Goal: Task Accomplishment & Management: Use online tool/utility

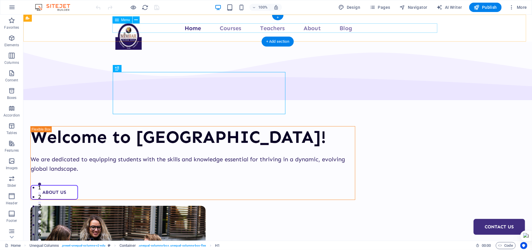
click at [163, 27] on nav "Home Courses Teachers About Blog Contact Us" at bounding box center [277, 27] width 325 height 9
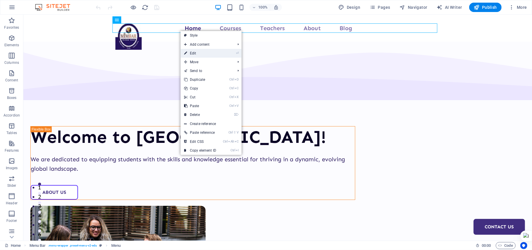
click at [194, 52] on link "⏎ Edit" at bounding box center [200, 53] width 39 height 9
select select
select select "1"
select select
select select "2"
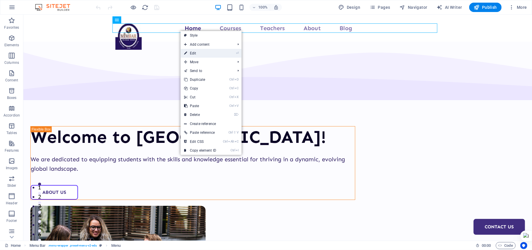
select select
select select "3"
select select
select select "4"
select select
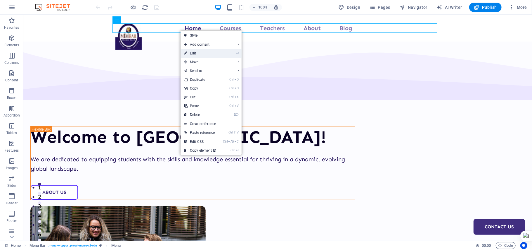
select select "5"
select select
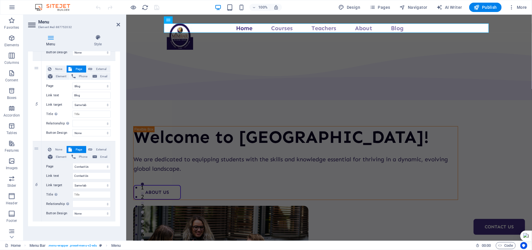
scroll to position [370, 0]
click at [83, 86] on select "Home Courses Teachers About Blog Contact Us Legal Notice Privacy" at bounding box center [91, 83] width 38 height 7
click at [72, 80] on select "Home Courses Teachers About Blog Contact Us Legal Notice Privacy" at bounding box center [91, 83] width 38 height 7
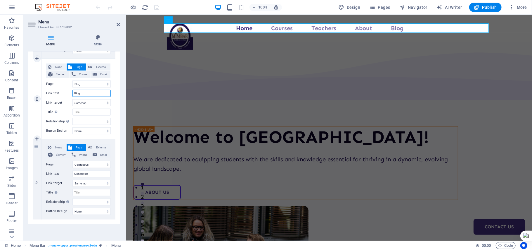
click at [83, 94] on input "Blog" at bounding box center [91, 93] width 38 height 7
type input "Ga"
select select
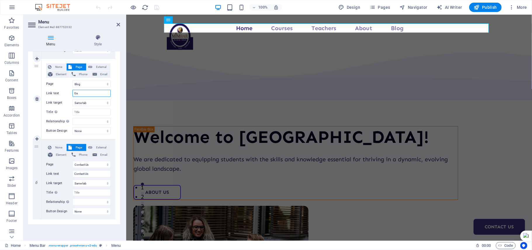
select select
type input "Galler"
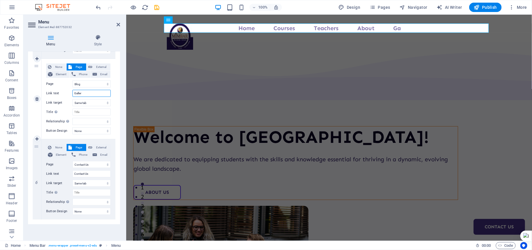
select select
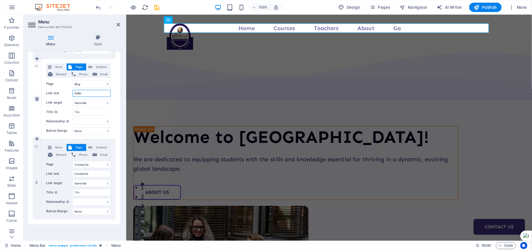
select select
type input "Gallery"
select select
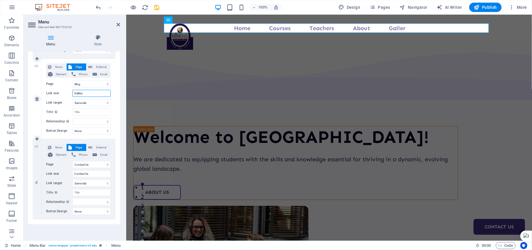
select select
type input "Gallery"
click at [85, 103] on select "New tab Same tab Overlay" at bounding box center [91, 102] width 38 height 7
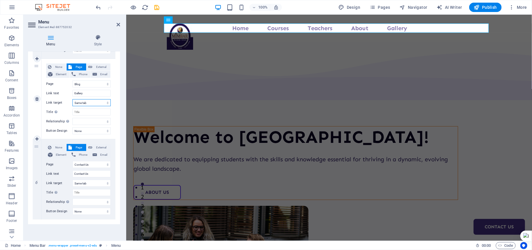
click at [72, 99] on select "New tab Same tab Overlay" at bounding box center [91, 102] width 38 height 7
click at [86, 114] on input "Title Additional link description, should not be the same as the link text. The…" at bounding box center [91, 111] width 38 height 7
type input "Ga"
select select
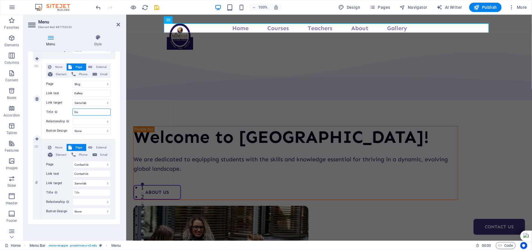
select select
type input "Gal"
select select
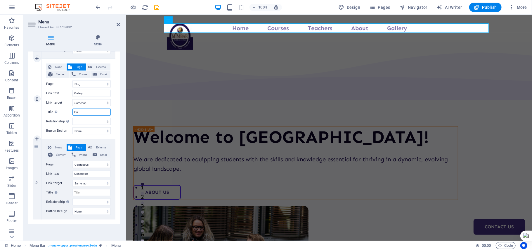
type input "Gall"
select select
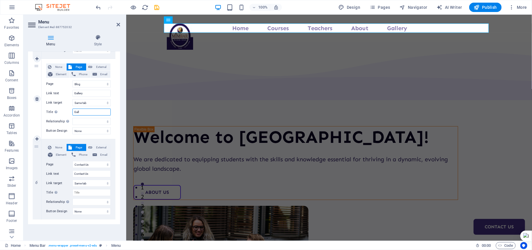
type input "Galle"
select select
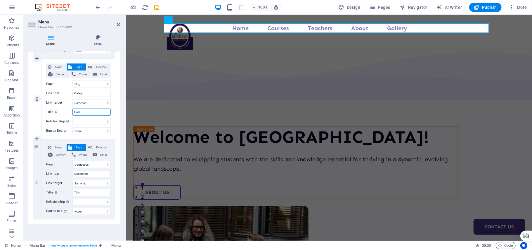
select select
type input "Gallery"
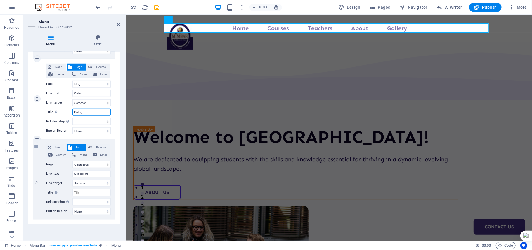
select select
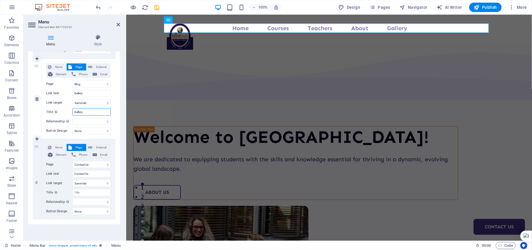
select select
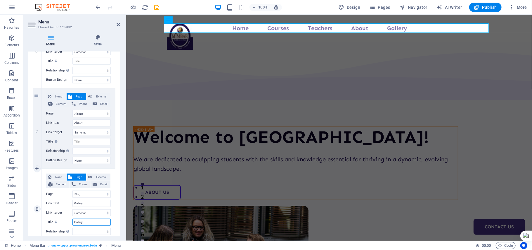
scroll to position [247, 0]
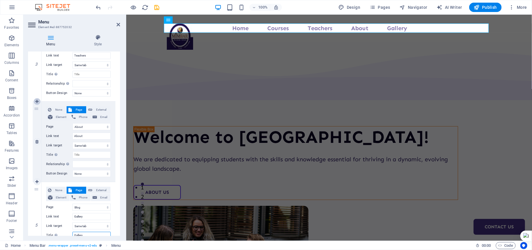
type input "Gallery"
click at [37, 103] on icon at bounding box center [36, 101] width 3 height 4
select select
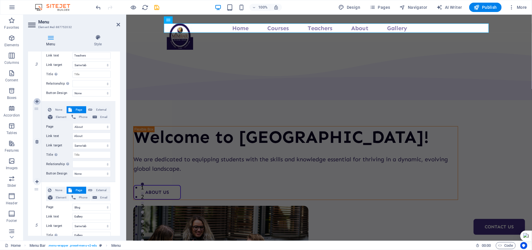
select select
select select "3"
type input "About"
select select
select select "4"
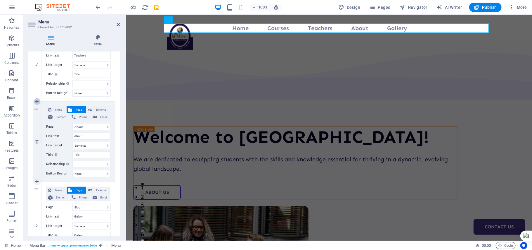
type input "Gallery"
select select
select select "5"
select select
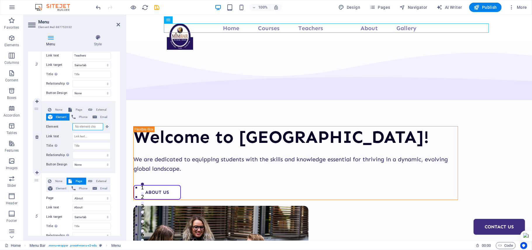
click at [83, 128] on input "Element" at bounding box center [87, 126] width 31 height 7
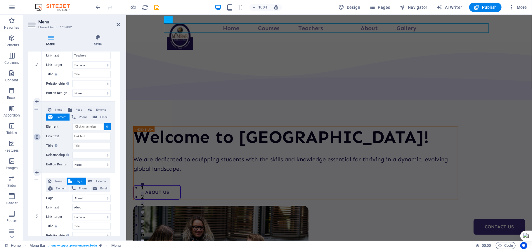
click at [37, 138] on icon at bounding box center [36, 137] width 3 height 4
select select
select select "3"
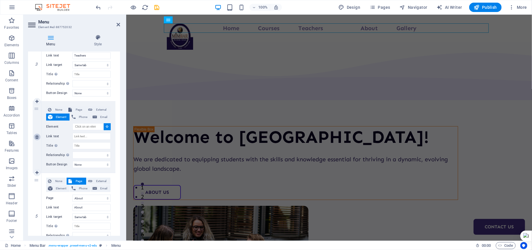
type input "About"
select select
select select "4"
type input "Gallery"
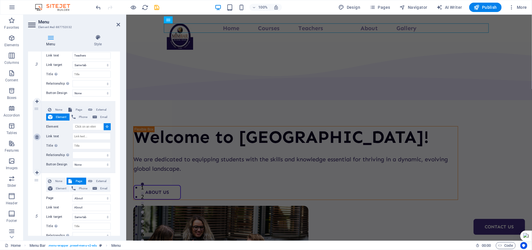
select select
select select "5"
type input "Contact Us"
select select
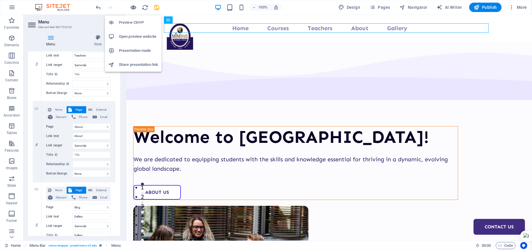
click at [134, 8] on icon "button" at bounding box center [133, 7] width 7 height 7
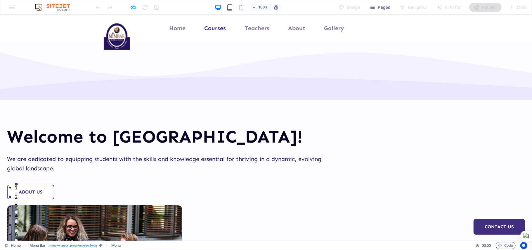
click at [217, 28] on link "Courses" at bounding box center [215, 28] width 22 height 6
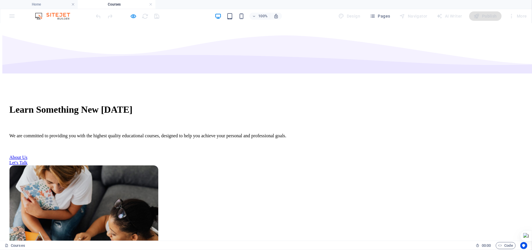
scroll to position [0, 0]
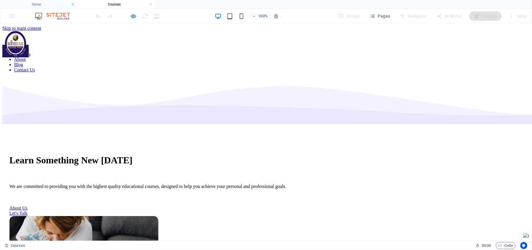
click at [264, 41] on nav "Home Courses Teachers About Blog Contact Us" at bounding box center [265, 57] width 527 height 32
click at [38, 4] on h4 "Home" at bounding box center [39, 4] width 78 height 6
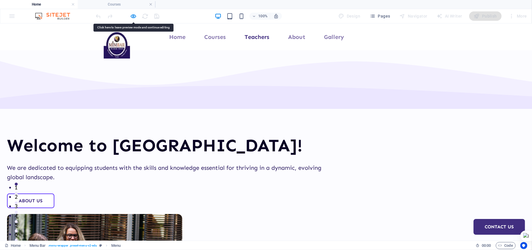
click at [265, 40] on li "Teachers" at bounding box center [257, 36] width 25 height 9
click at [260, 39] on link "Teachers" at bounding box center [257, 37] width 25 height 6
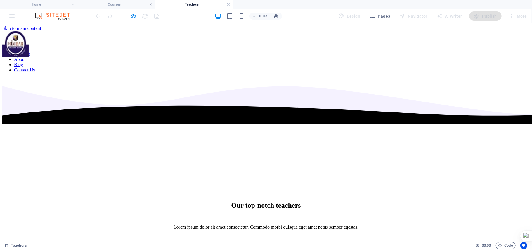
click at [181, 41] on nav "Home Courses Teachers About Blog Contact Us" at bounding box center [265, 57] width 527 height 32
click at [217, 41] on nav "Home Courses Teachers About Blog Contact Us" at bounding box center [265, 57] width 527 height 32
click at [41, 1] on h4 "Home" at bounding box center [39, 4] width 78 height 6
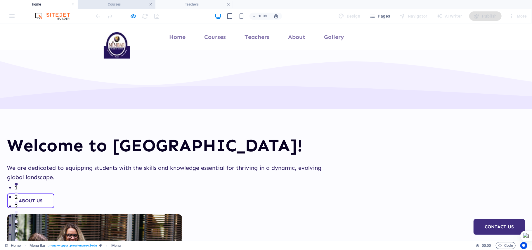
click at [151, 6] on link at bounding box center [151, 5] width 4 height 6
click at [148, 5] on h4 "Teachers" at bounding box center [117, 4] width 78 height 6
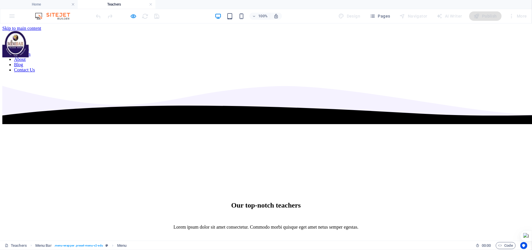
click at [208, 41] on nav "Home Courses Teachers About Blog Contact Us" at bounding box center [265, 57] width 527 height 32
click at [134, 14] on icon "button" at bounding box center [133, 16] width 7 height 7
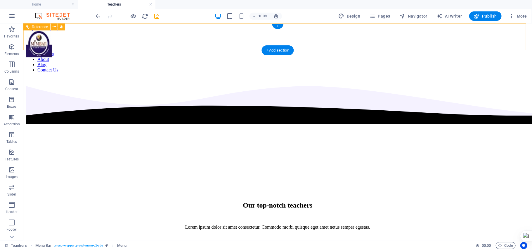
click at [188, 41] on nav "Home Courses Teachers About Blog Contact Us" at bounding box center [277, 57] width 504 height 32
click at [149, 6] on link at bounding box center [151, 5] width 4 height 6
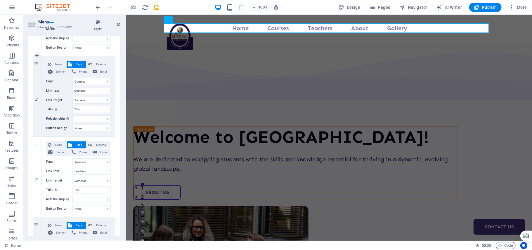
scroll to position [117, 0]
drag, startPoint x: 35, startPoint y: 108, endPoint x: 45, endPoint y: 210, distance: 102.5
click at [45, 210] on div "1 None Page External Element Phone Email Page Home Courses Teachers About Blog …" at bounding box center [74, 216] width 83 height 482
select select
select select "2"
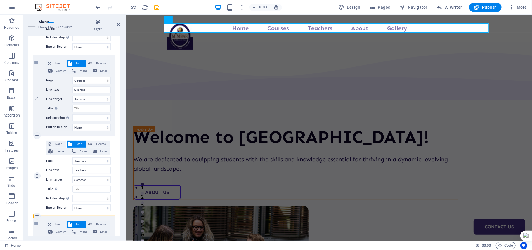
type input "Teachers"
select select
select select "1"
type input "Courses"
select select
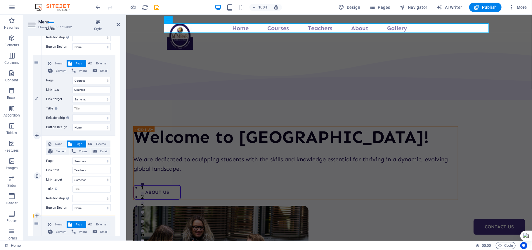
select select
click at [39, 118] on div "2" at bounding box center [37, 95] width 9 height 80
click at [214, 126] on div "Welcome to [GEOGRAPHIC_DATA]!" at bounding box center [295, 136] width 324 height 21
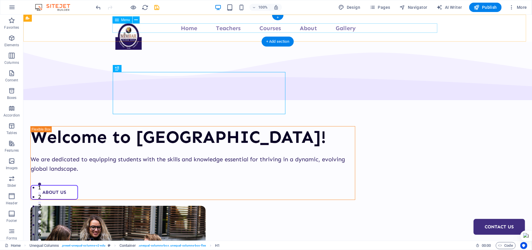
click at [221, 27] on nav "Home Teachers Courses About Gallery Contact Us" at bounding box center [277, 27] width 325 height 9
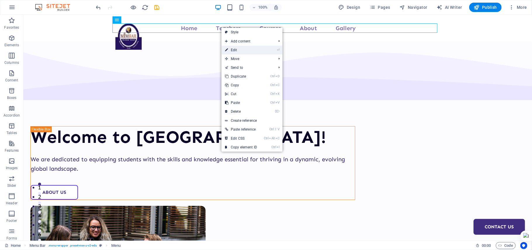
click at [236, 51] on link "⏎ Edit" at bounding box center [241, 50] width 39 height 9
select select
select select "2"
select select
select select "1"
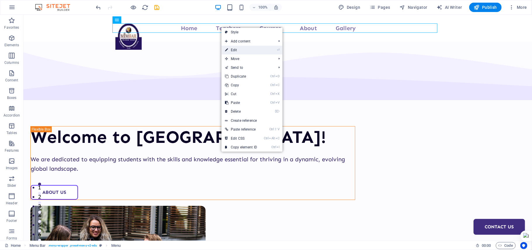
select select
select select "3"
select select
select select "4"
select select
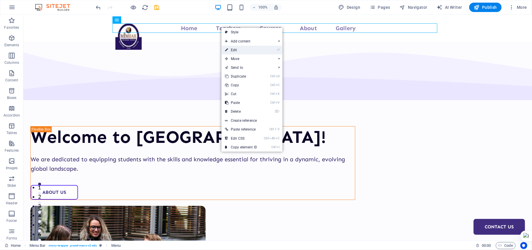
select select "5"
select select
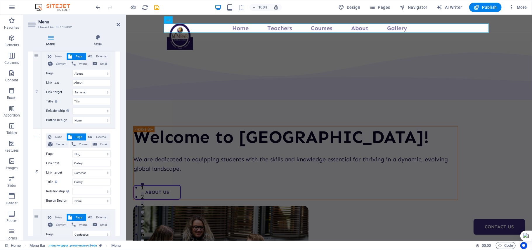
scroll to position [292, 0]
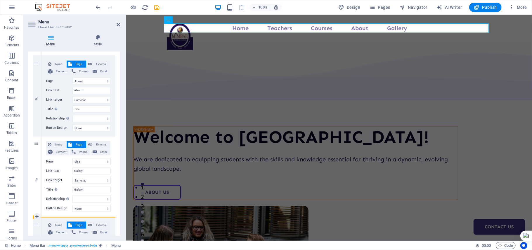
drag, startPoint x: 37, startPoint y: 143, endPoint x: 39, endPoint y: 225, distance: 81.9
click at [39, 225] on div "1 None Page External Element Phone Email Page Home Courses Teachers About Blog …" at bounding box center [74, 56] width 83 height 482
select select
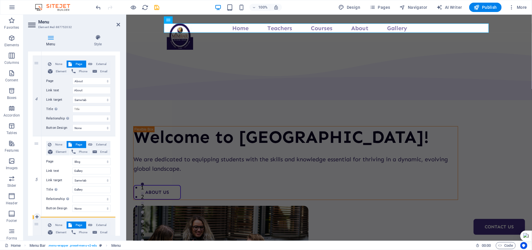
select select
drag, startPoint x: 36, startPoint y: 63, endPoint x: 39, endPoint y: 221, distance: 158.1
click at [39, 221] on div "1 None Page External Element Phone Email Page Home Courses Teachers About Blog …" at bounding box center [74, 56] width 83 height 482
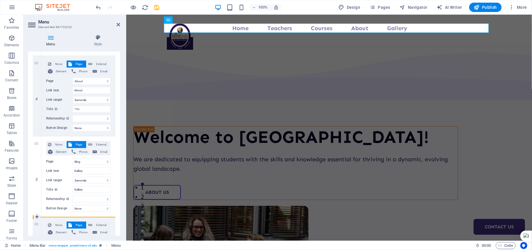
select select
select select "4"
type input "Gallery"
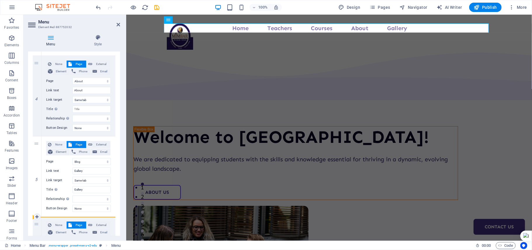
type input "Gallery"
select select
select select "3"
type input "About"
select select
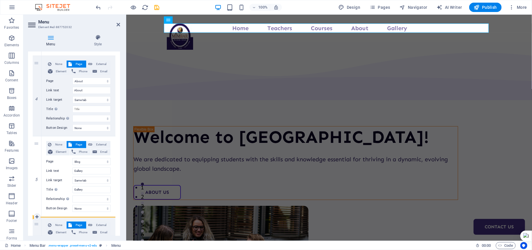
select select
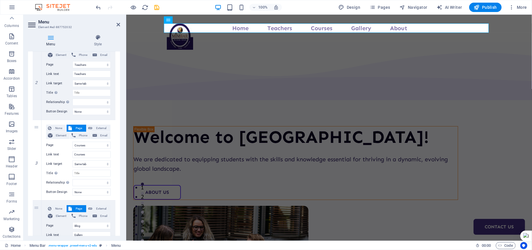
scroll to position [136, 0]
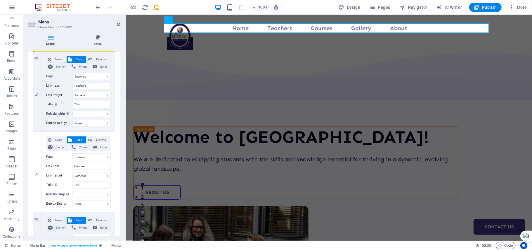
drag, startPoint x: 37, startPoint y: 139, endPoint x: 39, endPoint y: 51, distance: 88.0
select select
select select "1"
type input "Courses"
select select
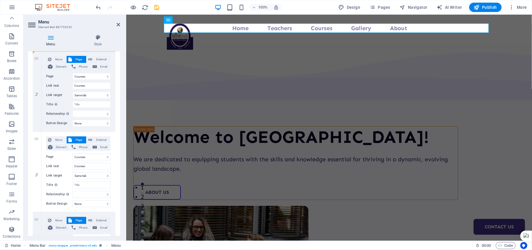
select select "2"
type input "Teachers"
select select
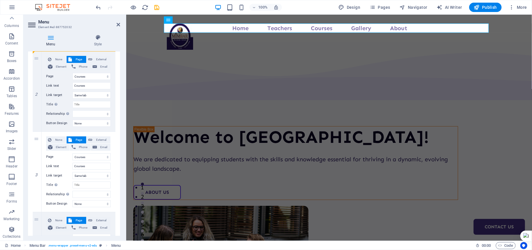
select select
click at [34, 79] on div "2" at bounding box center [37, 91] width 9 height 80
drag, startPoint x: 36, startPoint y: 58, endPoint x: 34, endPoint y: 222, distance: 163.7
click at [34, 222] on div "1 None Page External Element Phone Email Page Home Courses Teachers About Blog …" at bounding box center [74, 212] width 83 height 482
select select
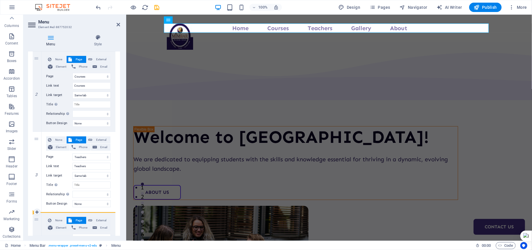
select select "2"
type input "Teachers"
select select
select select "1"
type input "Courses"
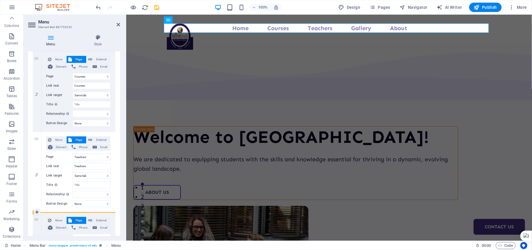
select select
drag, startPoint x: 33, startPoint y: 180, endPoint x: 50, endPoint y: 129, distance: 54.2
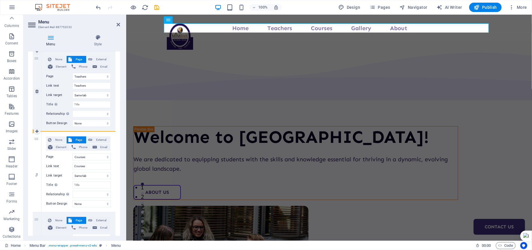
click at [50, 129] on div "1 None Page External Element Phone Email Page Home Courses Teachers About Blog …" at bounding box center [74, 212] width 83 height 482
select select
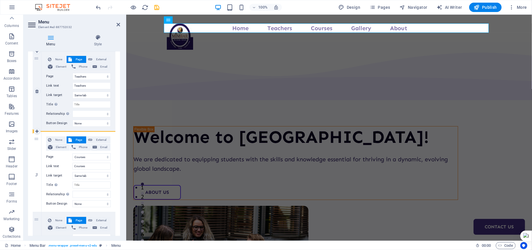
select select
click at [20, 134] on button "Images" at bounding box center [11, 127] width 23 height 18
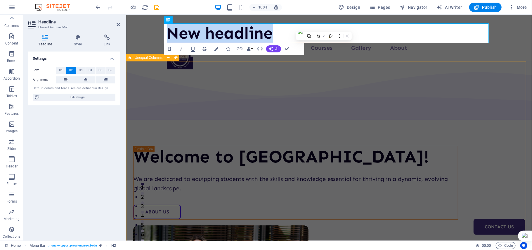
click at [144, 92] on div "Welcome to [GEOGRAPHIC_DATA]! We are dedicated to equipping students with the s…" at bounding box center [329, 236] width 406 height 351
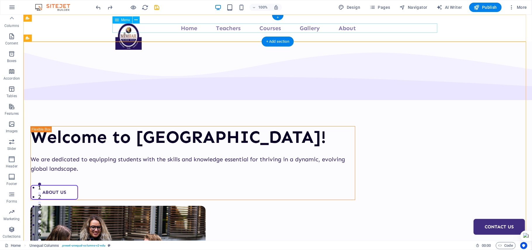
click at [175, 28] on nav "Home Teachers Courses Gallery About Contact Us" at bounding box center [277, 27] width 325 height 9
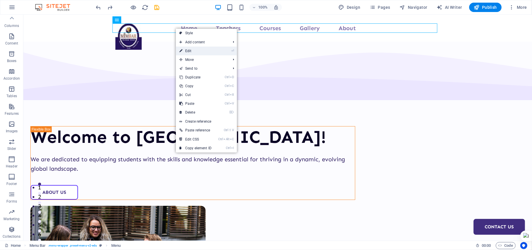
click at [201, 49] on link "⏎ Edit" at bounding box center [195, 50] width 39 height 9
select select
select select "2"
select select
select select "1"
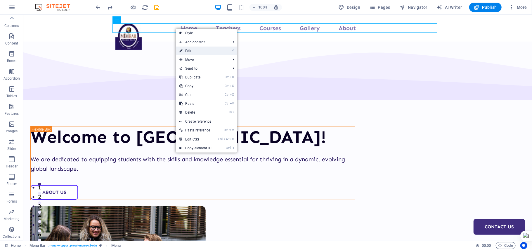
select select
select select "4"
select select
select select "3"
select select
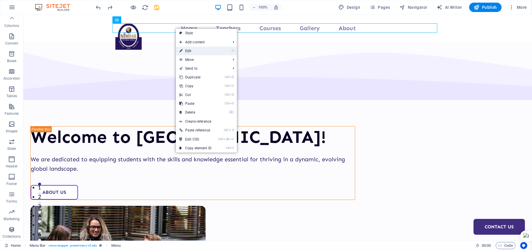
select select "5"
select select
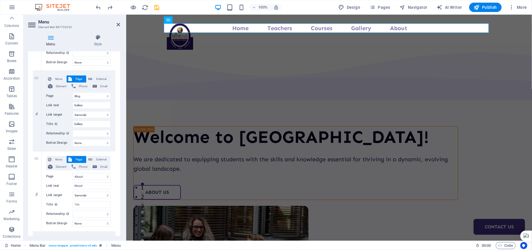
scroll to position [0, 0]
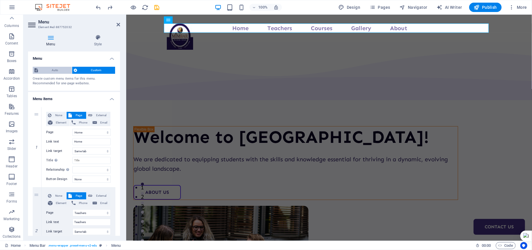
click at [54, 69] on span "Auto" at bounding box center [55, 70] width 30 height 7
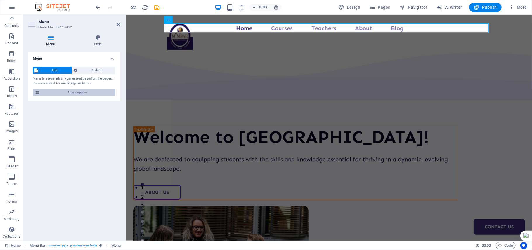
click at [81, 95] on span "Manage pages" at bounding box center [77, 92] width 72 height 7
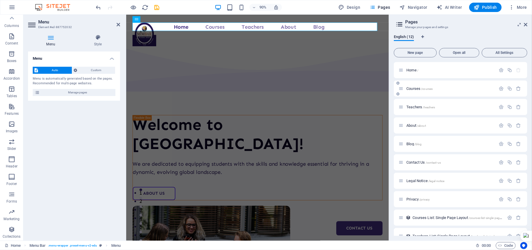
click at [422, 86] on div "Courses /courses" at bounding box center [447, 88] width 97 height 7
drag, startPoint x: 403, startPoint y: 87, endPoint x: 405, endPoint y: 109, distance: 22.0
click at [405, 109] on div "Home / Courses /courses Teachers /teachers About /about Blog /blog Contact Us /…" at bounding box center [461, 171] width 134 height 219
drag, startPoint x: 403, startPoint y: 110, endPoint x: 413, endPoint y: 106, distance: 10.4
click at [413, 106] on div "Courses /courses" at bounding box center [461, 107] width 134 height 16
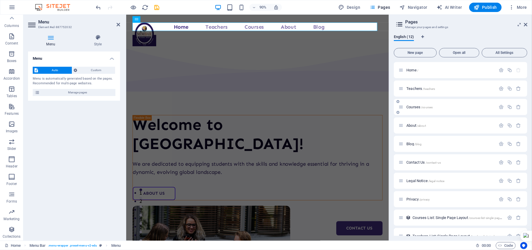
click at [413, 106] on span "Courses /courses" at bounding box center [419, 107] width 26 height 4
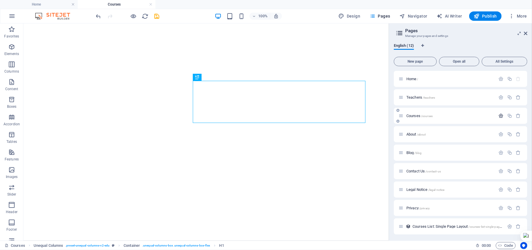
click at [500, 116] on icon "button" at bounding box center [501, 115] width 5 height 5
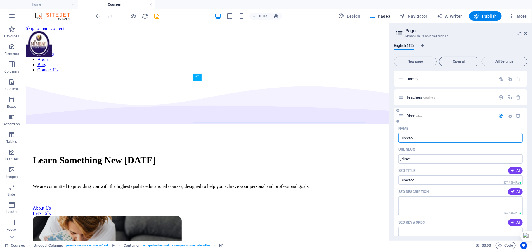
type input "Director"
type input "/direc"
type input "Director's"
type input "/director"
type input "Director's me"
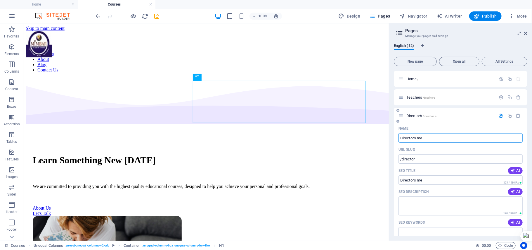
type input "/director-s"
type input "Director's message"
type input "/director-s-messa"
type input "Director's message"
type input "/director-s-message"
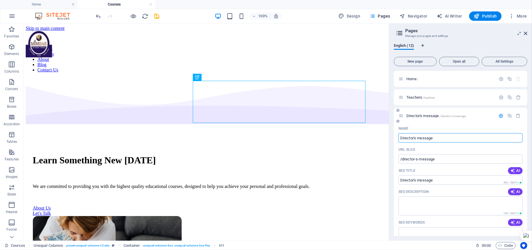
click at [402, 116] on icon at bounding box center [401, 115] width 5 height 5
type input "Director's message"
click at [441, 117] on span "/director-s-message" at bounding box center [453, 115] width 27 height 3
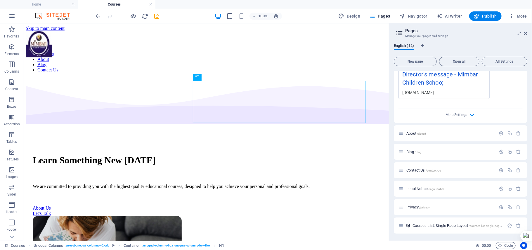
scroll to position [230, 0]
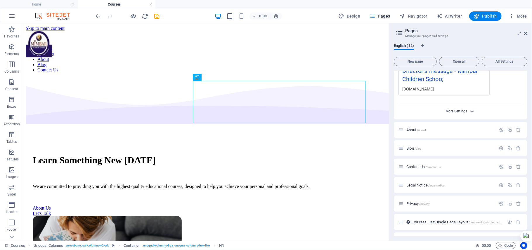
click at [455, 110] on span "More Settings" at bounding box center [457, 111] width 22 height 4
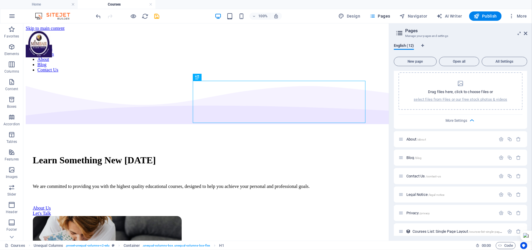
scroll to position [314, 0]
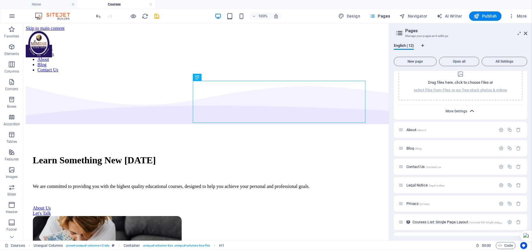
click at [465, 109] on span "More Settings" at bounding box center [457, 111] width 22 height 4
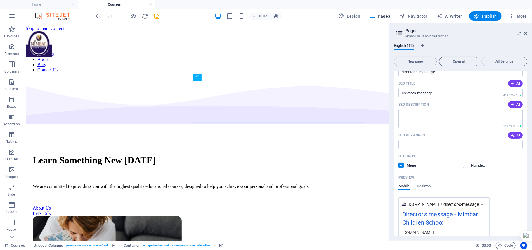
scroll to position [0, 0]
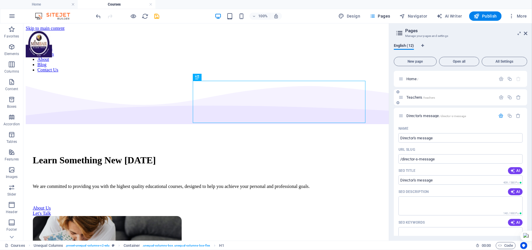
click at [427, 102] on div "Teachers /teachers" at bounding box center [461, 97] width 134 height 16
click at [419, 95] on div "Teachers /teachers" at bounding box center [447, 97] width 97 height 7
click at [419, 95] on span "Teachers /teachers" at bounding box center [420, 97] width 29 height 4
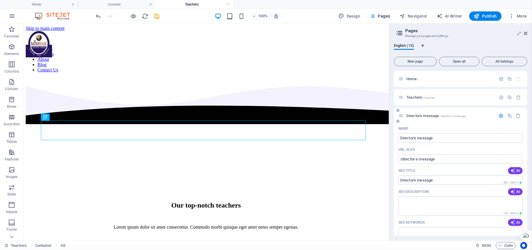
click at [398, 123] on div at bounding box center [398, 120] width 4 height 5
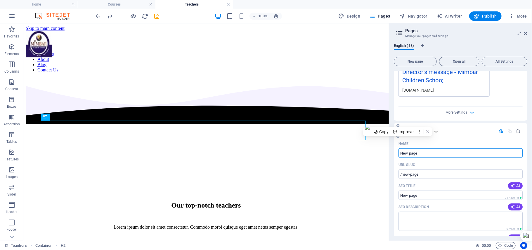
click at [519, 130] on icon "button" at bounding box center [518, 130] width 5 height 5
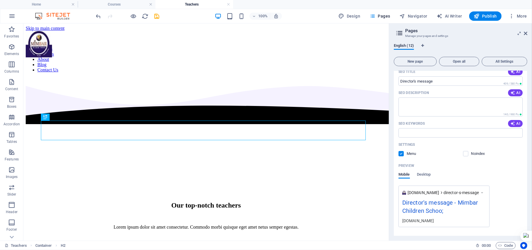
scroll to position [0, 0]
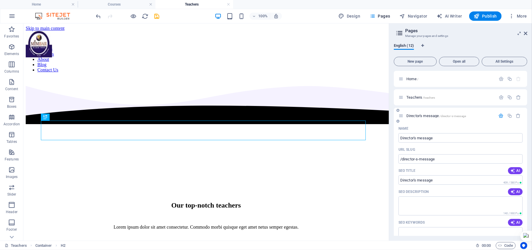
click at [501, 116] on icon "button" at bounding box center [501, 115] width 5 height 5
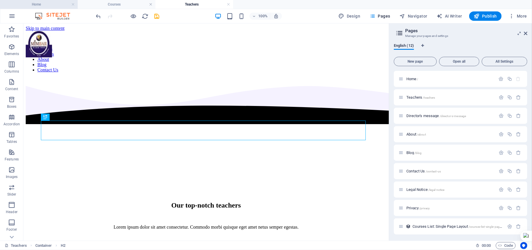
click at [54, 7] on h4 "Home" at bounding box center [39, 4] width 78 height 6
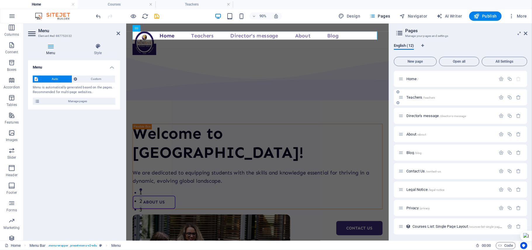
drag, startPoint x: 472, startPoint y: 116, endPoint x: 444, endPoint y: 100, distance: 32.5
click at [444, 100] on div "Home / Teachers /teachers Director's message /director-s-message About /about B…" at bounding box center [461, 180] width 134 height 219
drag, startPoint x: 401, startPoint y: 115, endPoint x: 404, endPoint y: 155, distance: 39.9
click at [404, 155] on div "Home / Teachers /teachers Director's message /director-s-message About /about B…" at bounding box center [461, 180] width 134 height 219
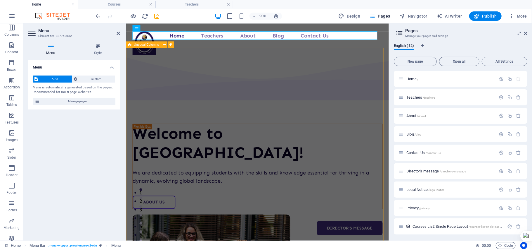
click at [371, 61] on div "Welcome to [GEOGRAPHIC_DATA]! We are dedicated to equipping students with the s…" at bounding box center [272, 236] width 292 height 372
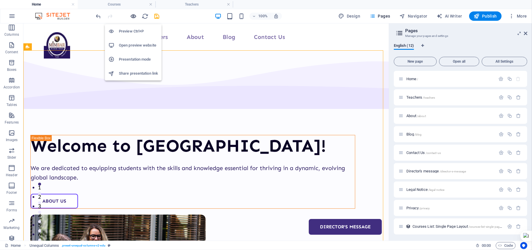
click at [130, 19] on icon "button" at bounding box center [133, 16] width 7 height 7
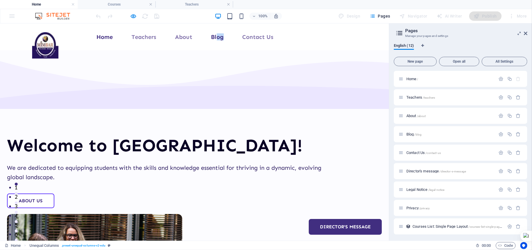
click at [215, 39] on li "Blog" at bounding box center [217, 36] width 13 height 9
click at [215, 39] on link "Blog" at bounding box center [217, 37] width 13 height 6
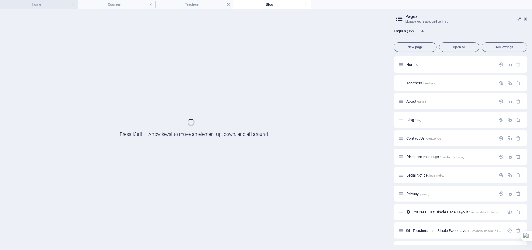
click at [40, 5] on h4 "Home" at bounding box center [39, 4] width 78 height 6
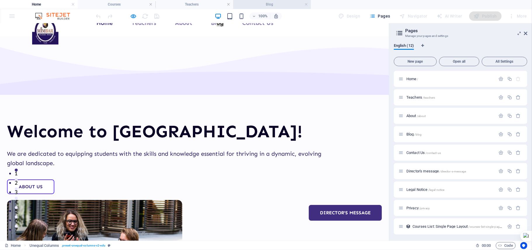
scroll to position [149, 0]
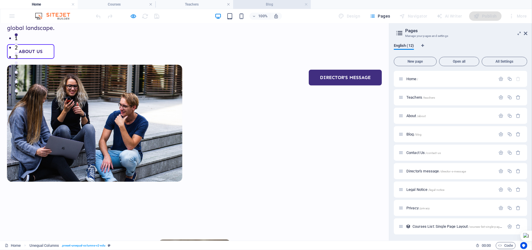
click at [271, 2] on h4 "Blog" at bounding box center [272, 4] width 78 height 6
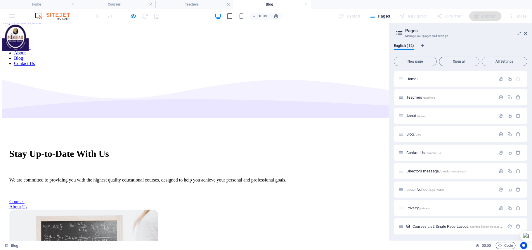
scroll to position [0, 0]
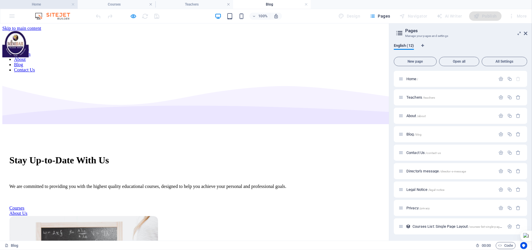
click at [49, 7] on h4 "Home" at bounding box center [39, 4] width 78 height 6
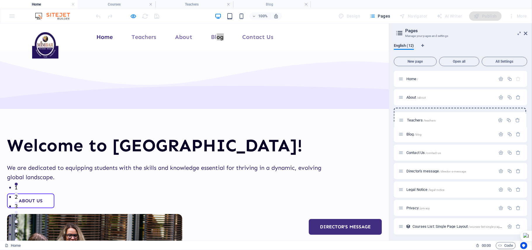
drag, startPoint x: 402, startPoint y: 96, endPoint x: 402, endPoint y: 122, distance: 25.1
click at [402, 122] on div "Home / Teachers /teachers About /about Blog /blog Contact Us /contact-us Direct…" at bounding box center [461, 180] width 134 height 219
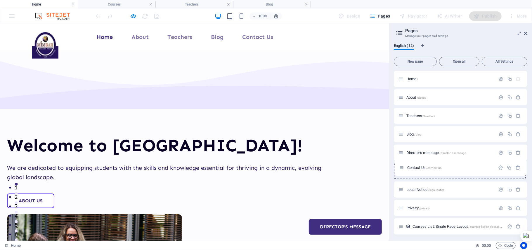
drag, startPoint x: 403, startPoint y: 153, endPoint x: 404, endPoint y: 170, distance: 16.4
click at [404, 170] on div "Home / About /about Teachers /teachers Blog /blog Contact Us /contact-us Direct…" at bounding box center [461, 180] width 134 height 219
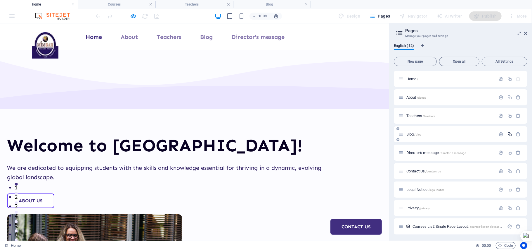
click at [510, 134] on icon "button" at bounding box center [509, 134] width 5 height 5
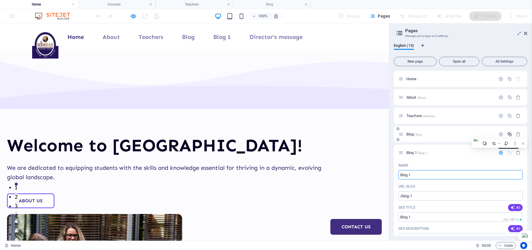
click at [510, 134] on icon "button" at bounding box center [509, 134] width 5 height 5
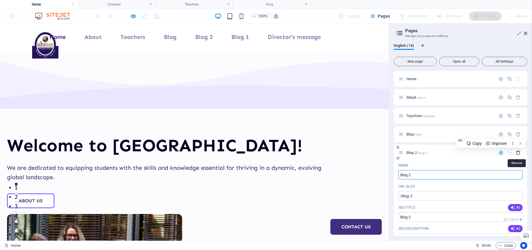
click at [517, 151] on icon "button" at bounding box center [518, 152] width 5 height 5
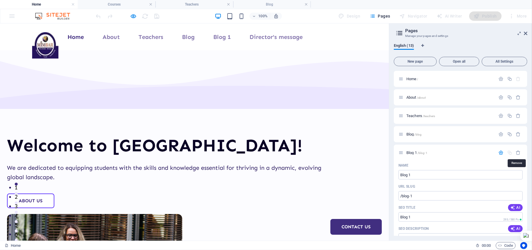
click at [517, 151] on icon "button" at bounding box center [518, 152] width 5 height 5
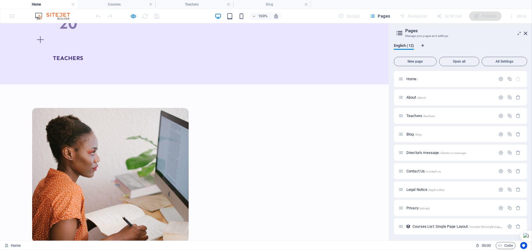
scroll to position [838, 0]
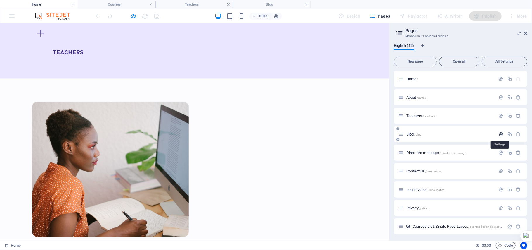
click at [502, 136] on icon "button" at bounding box center [501, 134] width 5 height 5
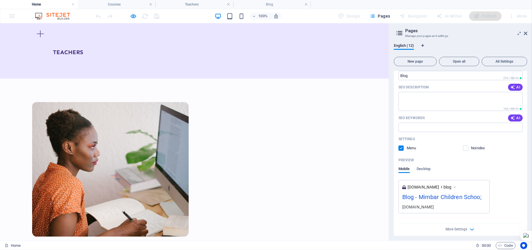
scroll to position [130, 0]
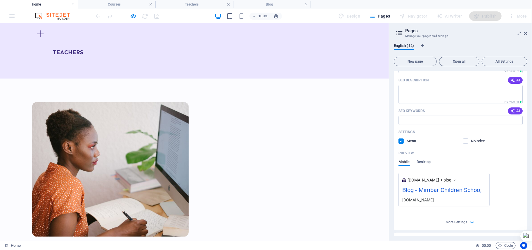
click at [468, 143] on div "Noindex" at bounding box center [474, 140] width 22 height 5
click at [468, 141] on label at bounding box center [465, 140] width 5 height 5
click at [0, 0] on input "checkbox" at bounding box center [0, 0] width 0 height 0
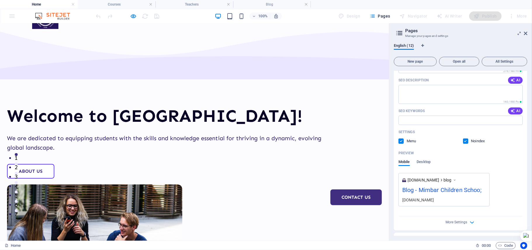
scroll to position [0, 0]
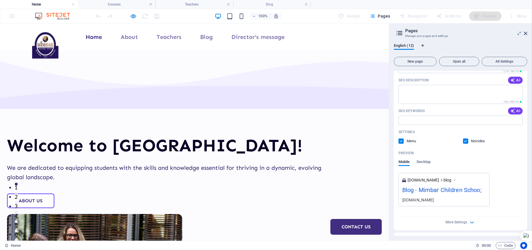
click at [465, 141] on label at bounding box center [465, 140] width 5 height 5
click at [0, 0] on input "checkbox" at bounding box center [0, 0] width 0 height 0
click at [409, 141] on p "Menu" at bounding box center [416, 140] width 19 height 5
click at [0, 0] on input "checkbox" at bounding box center [0, 0] width 0 height 0
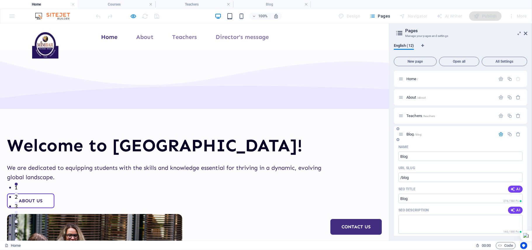
click at [402, 136] on icon at bounding box center [401, 134] width 5 height 5
click at [400, 136] on icon at bounding box center [401, 134] width 5 height 5
click at [503, 134] on icon "button" at bounding box center [501, 134] width 5 height 5
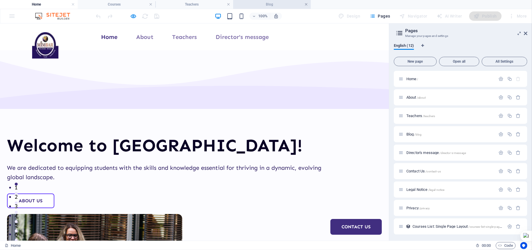
click at [306, 5] on link at bounding box center [307, 5] width 4 height 6
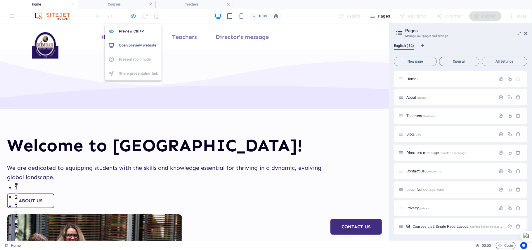
click at [132, 13] on icon "button" at bounding box center [133, 16] width 7 height 7
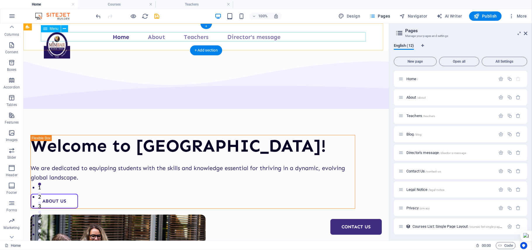
click at [158, 37] on nav "Home About Teachers Director's message Contact Us" at bounding box center [206, 36] width 325 height 9
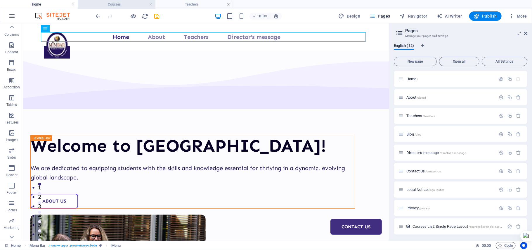
click at [119, 4] on h4 "Courses" at bounding box center [117, 4] width 78 height 6
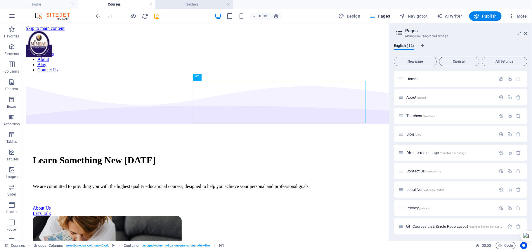
click at [168, 4] on h4 "Teachers" at bounding box center [194, 4] width 78 height 6
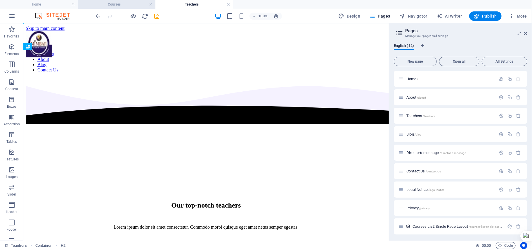
click at [115, 4] on h4 "Courses" at bounding box center [117, 4] width 78 height 6
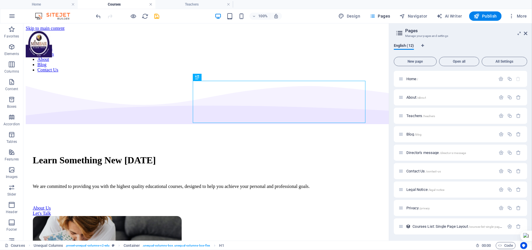
click at [152, 5] on link at bounding box center [151, 5] width 4 height 6
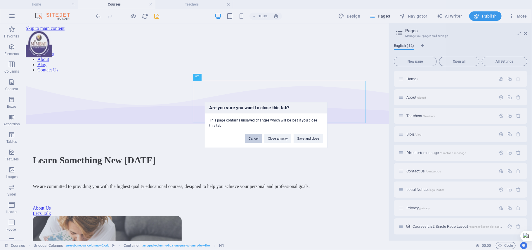
click at [257, 138] on button "Cancel" at bounding box center [253, 138] width 17 height 9
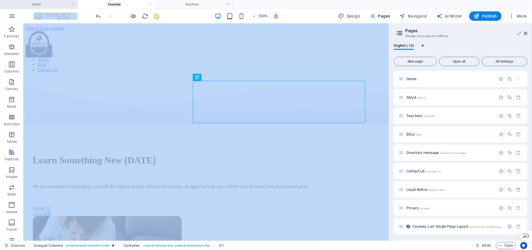
drag, startPoint x: 52, startPoint y: 9, endPoint x: 49, endPoint y: 5, distance: 4.4
click at [49, 23] on div "Home Courses Teachers Favorites Elements Columns Content Boxes Accordion Tables…" at bounding box center [194, 131] width 389 height 217
click at [49, 5] on h4 "Home" at bounding box center [39, 4] width 78 height 6
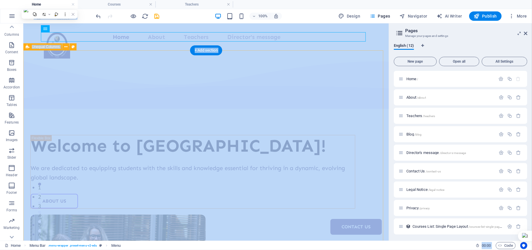
click at [166, 63] on div "Welcome to [GEOGRAPHIC_DATA]! We are dedicated to equipping students with the s…" at bounding box center [206, 225] width 366 height 351
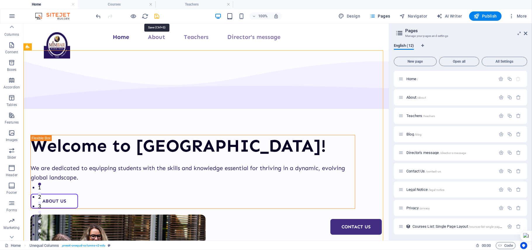
click at [157, 16] on icon "save" at bounding box center [157, 16] width 7 height 7
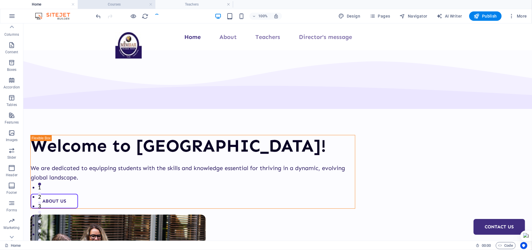
click at [122, 5] on h4 "Courses" at bounding box center [117, 4] width 78 height 6
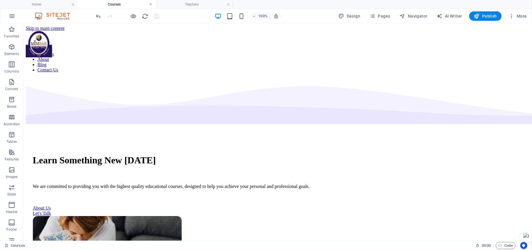
click at [149, 4] on link at bounding box center [151, 5] width 4 height 6
click at [227, 4] on link at bounding box center [229, 5] width 4 height 6
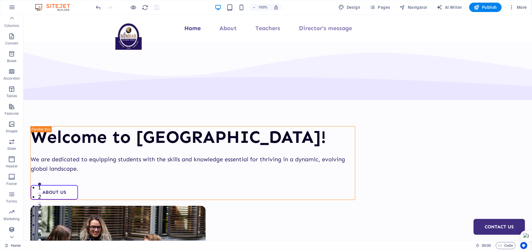
click at [152, 4] on div at bounding box center [127, 7] width 65 height 9
click at [133, 10] on icon "button" at bounding box center [133, 7] width 7 height 7
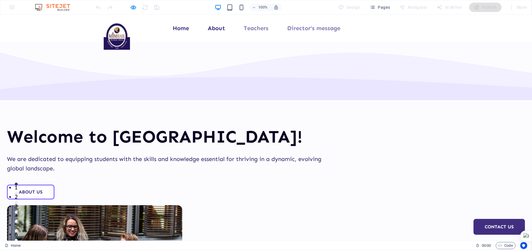
click at [214, 28] on link "About" at bounding box center [216, 28] width 17 height 6
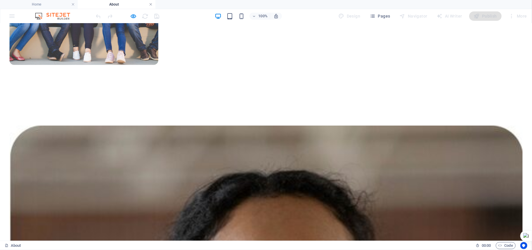
scroll to position [261, 0]
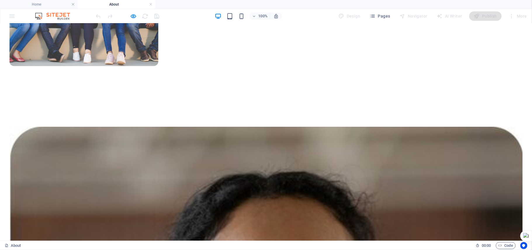
click at [148, 1] on li "About" at bounding box center [117, 4] width 78 height 9
click at [148, 1] on h4 "About" at bounding box center [117, 4] width 78 height 6
click at [150, 5] on link at bounding box center [151, 5] width 4 height 6
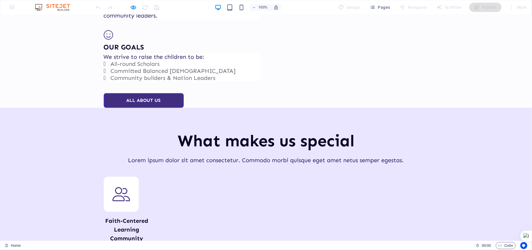
scroll to position [0, 0]
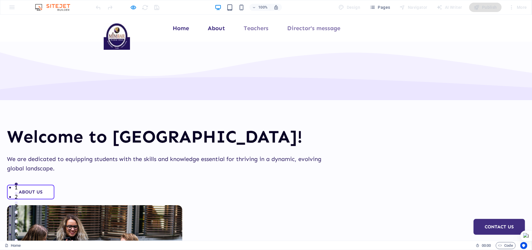
click at [220, 28] on link "About" at bounding box center [216, 28] width 17 height 6
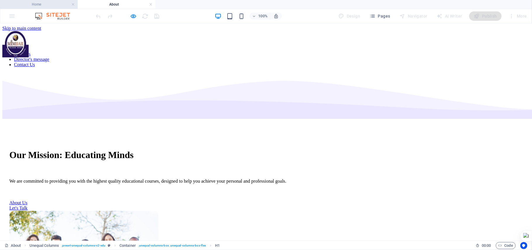
click at [52, 5] on h4 "Home" at bounding box center [39, 4] width 78 height 6
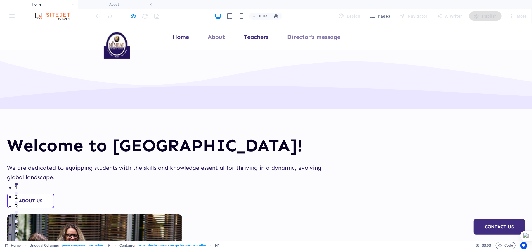
click at [262, 37] on link "Teachers" at bounding box center [256, 37] width 25 height 6
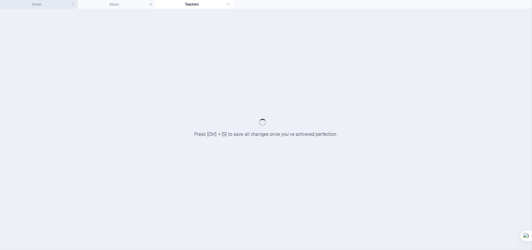
click at [34, 3] on h4 "Home" at bounding box center [39, 4] width 78 height 6
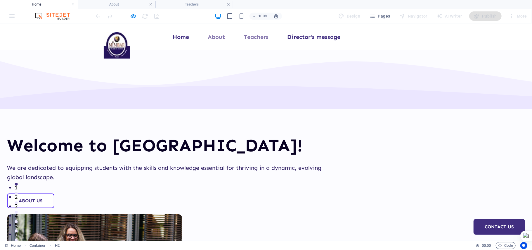
click at [318, 39] on link "Director's message" at bounding box center [314, 37] width 53 height 6
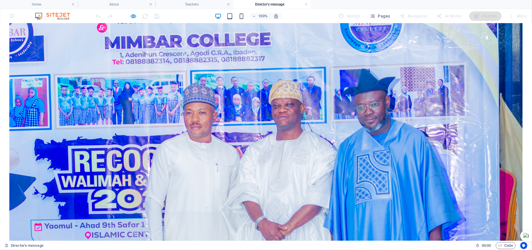
scroll to position [584, 0]
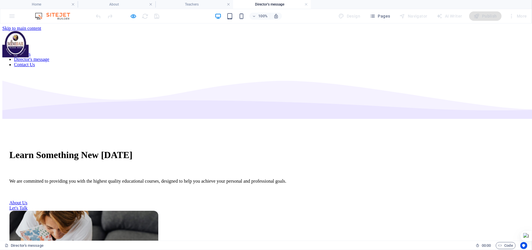
click at [70, 124] on div "Learn Something New [DATE] We are committed to providing you with the highest q…" at bounding box center [265, 235] width 527 height 327
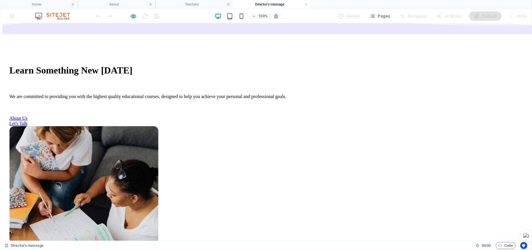
scroll to position [91, 0]
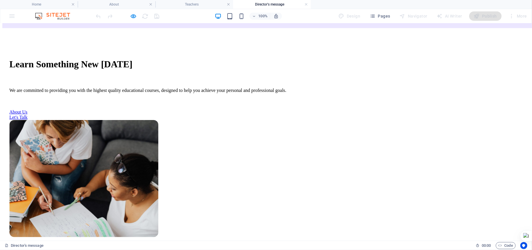
click at [113, 147] on div "Learn Something New [DATE] We are committed to providing you with the highest q…" at bounding box center [265, 144] width 527 height 327
click at [132, 16] on icon "button" at bounding box center [133, 16] width 7 height 7
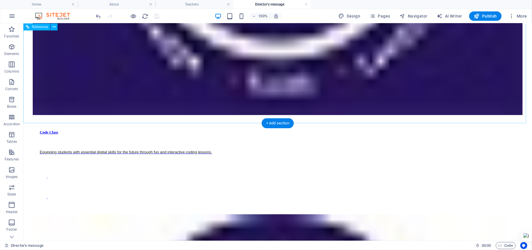
scroll to position [1688, 0]
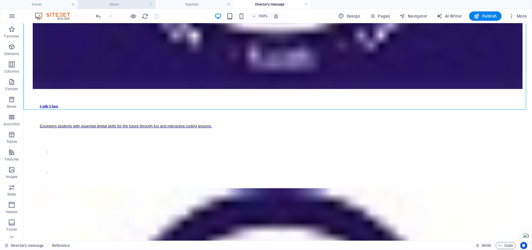
click at [121, 6] on h4 "About" at bounding box center [117, 4] width 78 height 6
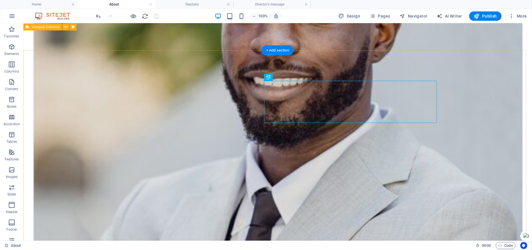
scroll to position [0, 0]
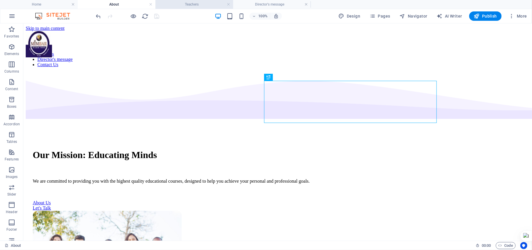
click at [202, 7] on h4 "Teachers" at bounding box center [194, 4] width 78 height 6
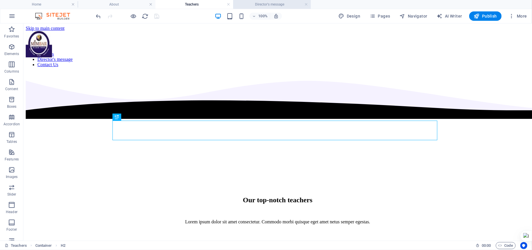
click at [282, 8] on li "Director's message" at bounding box center [272, 4] width 78 height 9
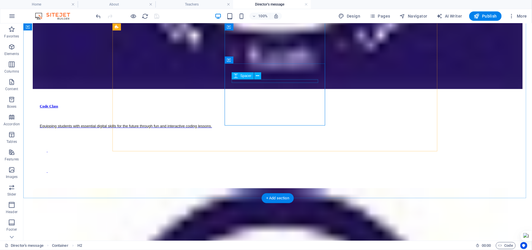
scroll to position [1117, 0]
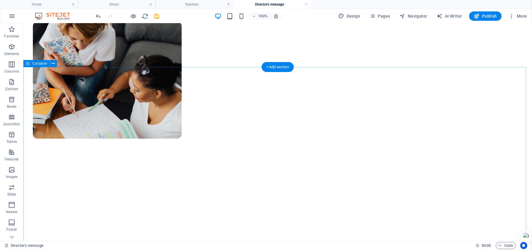
scroll to position [195, 0]
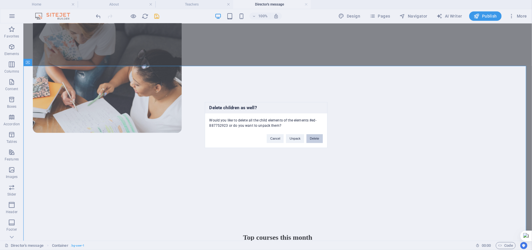
click at [314, 136] on button "Delete" at bounding box center [315, 138] width 16 height 9
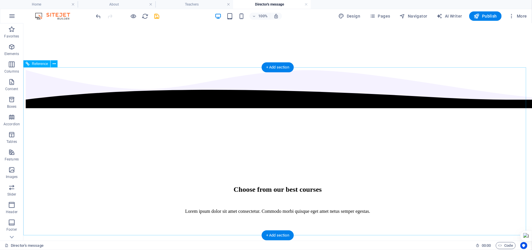
scroll to position [338, 0]
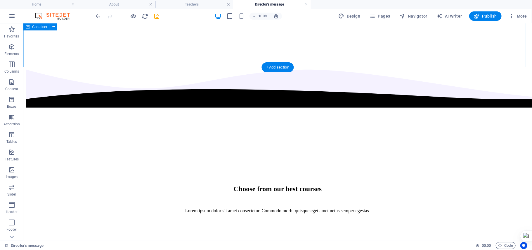
click at [409, 60] on div "Choose from our best courses Lorem ipsum dolor sit amet consectetur. Commodo mo…" at bounding box center [277, 144] width 504 height 169
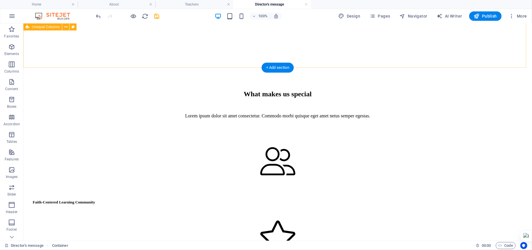
scroll to position [193, 0]
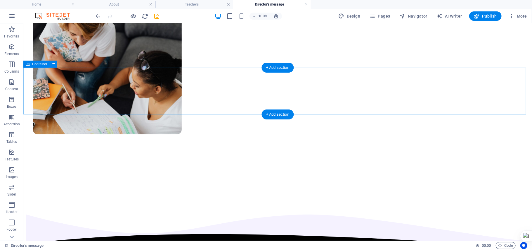
click at [452, 205] on div "Drop content here or Add elements Paste clipboard" at bounding box center [277, 228] width 504 height 47
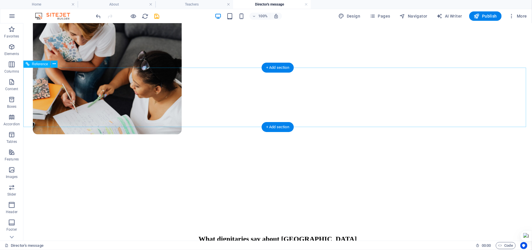
click at [458, 205] on div "What dignitaries say about [GEOGRAPHIC_DATA]" at bounding box center [277, 234] width 504 height 59
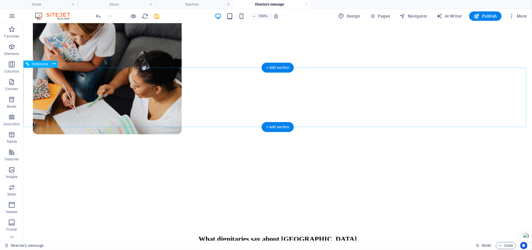
click at [204, 205] on div "What dignitaries say about [GEOGRAPHIC_DATA]" at bounding box center [277, 234] width 504 height 59
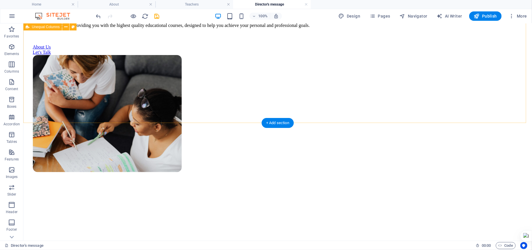
scroll to position [0, 0]
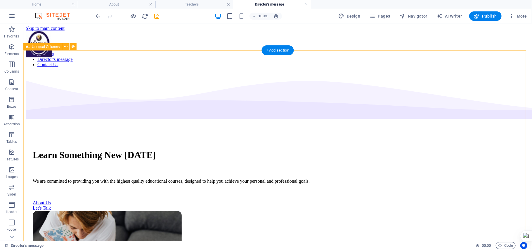
click at [76, 128] on div "Learn Something New [DATE] We are committed to providing you with the highest q…" at bounding box center [277, 235] width 504 height 327
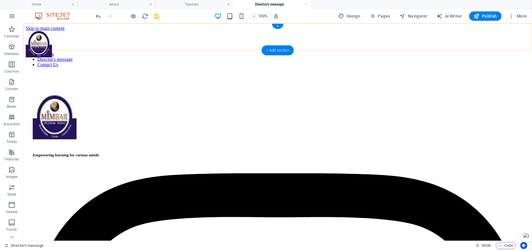
click at [280, 52] on div "+ Add section" at bounding box center [278, 50] width 32 height 10
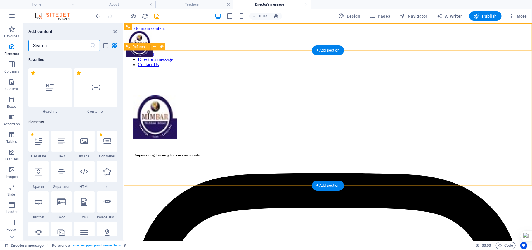
scroll to position [1022, 0]
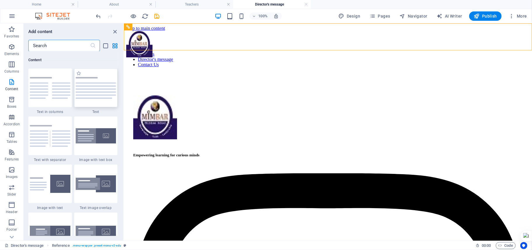
click at [109, 95] on img at bounding box center [96, 88] width 41 height 22
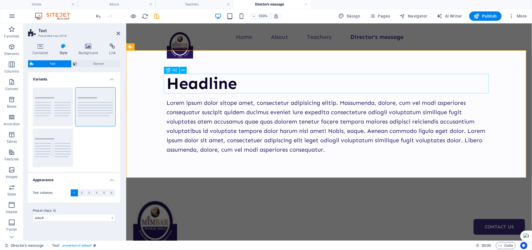
click at [201, 81] on div "Headline" at bounding box center [329, 83] width 325 height 20
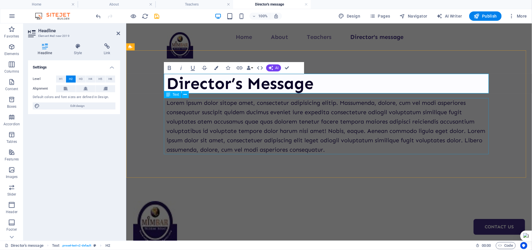
click at [287, 138] on div "Lorem ipsum dolor sitope amet, consectetur adipisicing elitip. Massumenda, dolo…" at bounding box center [329, 126] width 325 height 56
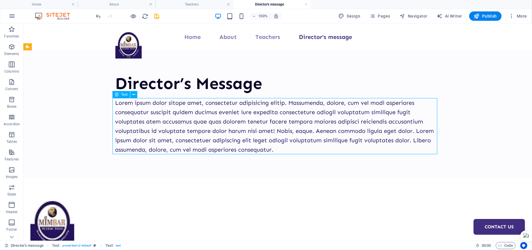
click at [290, 138] on div "Lorem ipsum dolor sitope amet, consectetur adipisicing elitip. Massumenda, dolo…" at bounding box center [277, 126] width 325 height 56
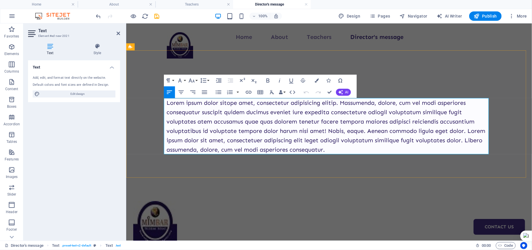
click at [242, 132] on p "Lorem ipsum dolor sitope amet, consectetur adipisicing elitip. Massumenda, dolo…" at bounding box center [329, 126] width 325 height 56
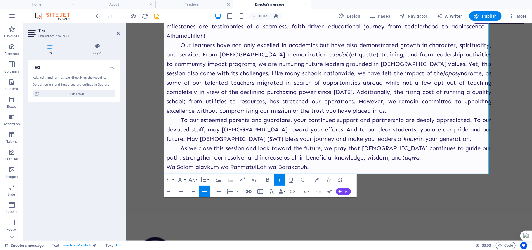
scroll to position [214, 0]
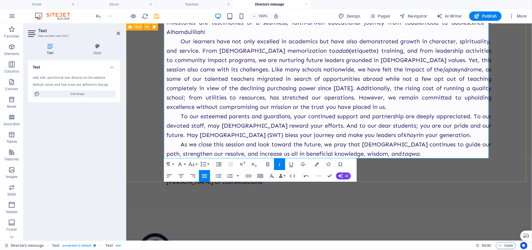
click at [455, 172] on div "Director’s Message As-Salam alaykum wa RahmatulLah wa Barakatuh! All praise is …" at bounding box center [329, 22] width 406 height 373
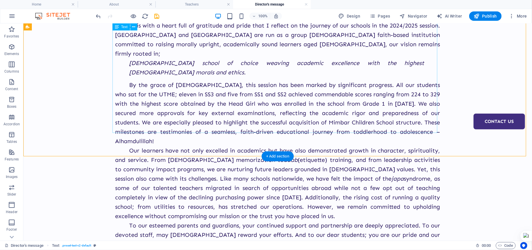
scroll to position [0, 0]
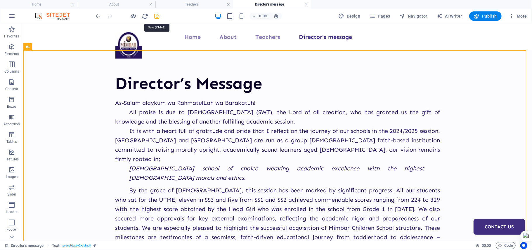
click at [156, 17] on icon "save" at bounding box center [157, 16] width 7 height 7
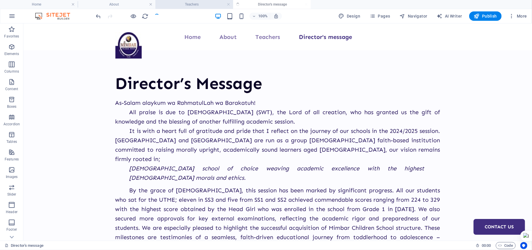
click at [186, 6] on h4 "Teachers" at bounding box center [194, 4] width 78 height 6
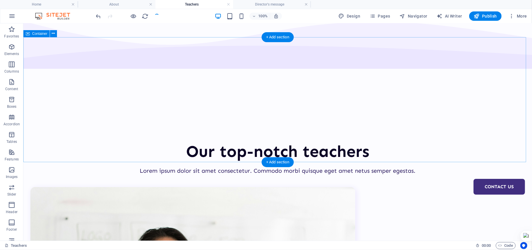
scroll to position [46, 0]
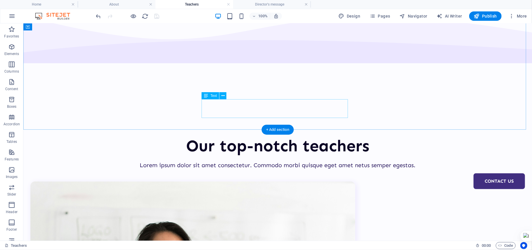
click at [291, 160] on div "Lorem ipsum dolor sit amet consectetur. Commodo morbi quisque eget amet netus s…" at bounding box center [277, 164] width 325 height 9
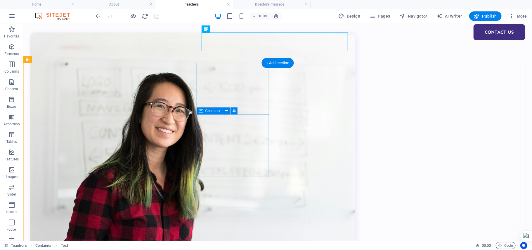
scroll to position [195, 0]
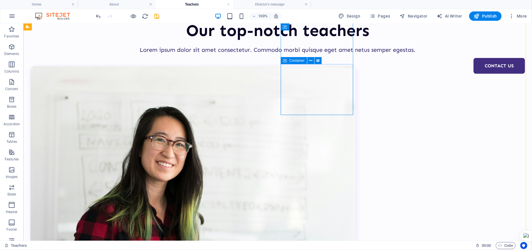
scroll to position [156, 0]
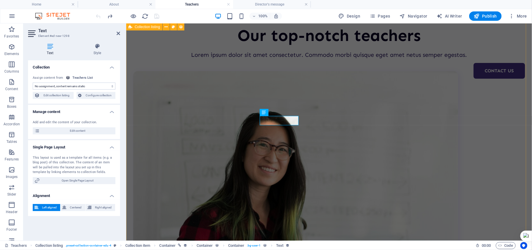
select select "teacher-specialization"
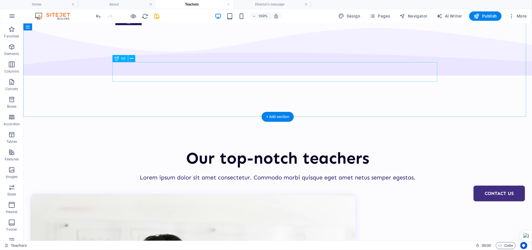
scroll to position [0, 0]
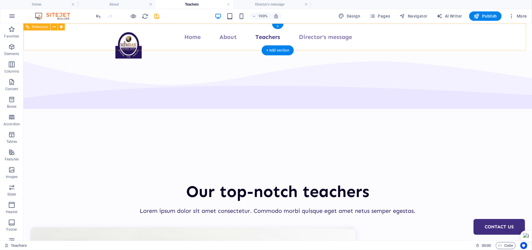
click at [233, 39] on nav "Home About Teachers Director's message Contact Us" at bounding box center [277, 36] width 325 height 9
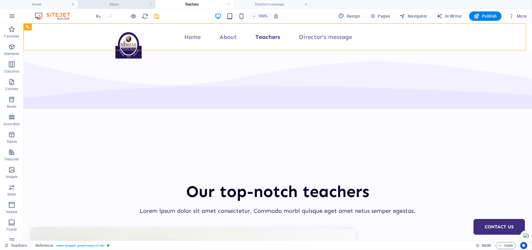
click at [110, 1] on li "About" at bounding box center [117, 4] width 78 height 9
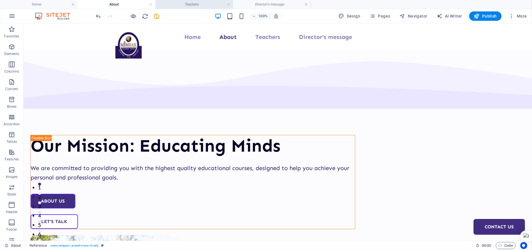
click at [192, 4] on h4 "Teachers" at bounding box center [194, 4] width 78 height 6
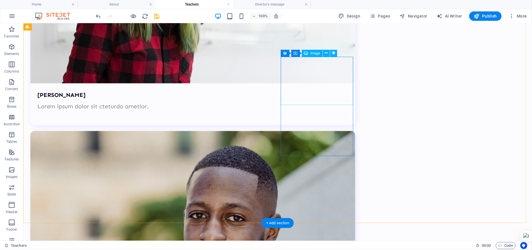
scroll to position [364, 0]
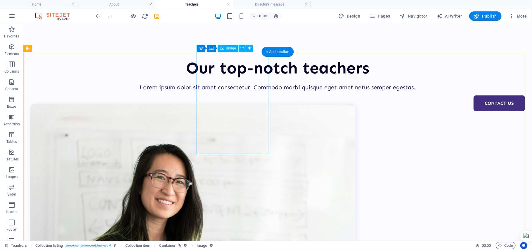
scroll to position [0, 0]
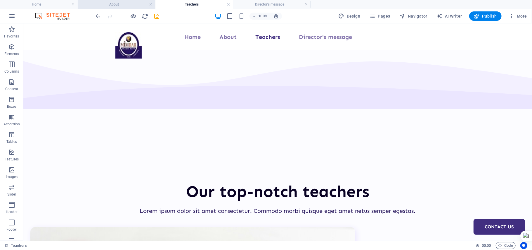
click at [124, 5] on h4 "About" at bounding box center [117, 4] width 78 height 6
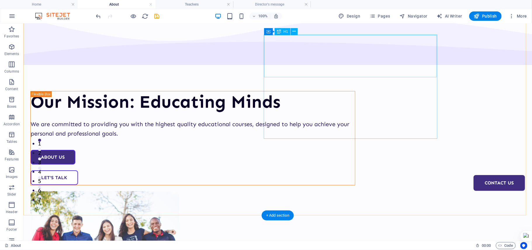
scroll to position [46, 0]
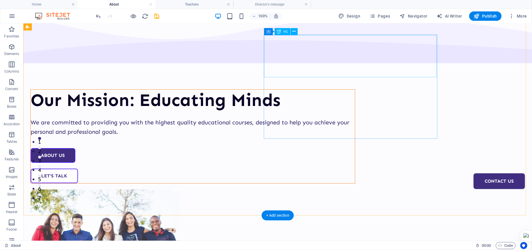
click at [314, 89] on div "Our Mission: Educating Minds" at bounding box center [192, 99] width 324 height 21
click at [283, 89] on div "Our Mission: Educating Minds" at bounding box center [192, 99] width 324 height 21
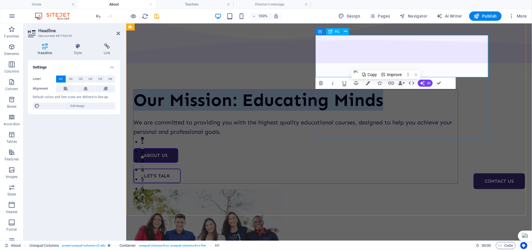
click at [339, 89] on h1 "Our Mission: Educating Minds" at bounding box center [295, 99] width 324 height 21
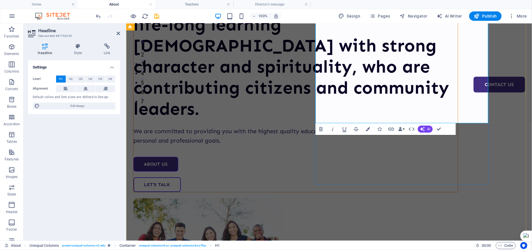
scroll to position [143, 0]
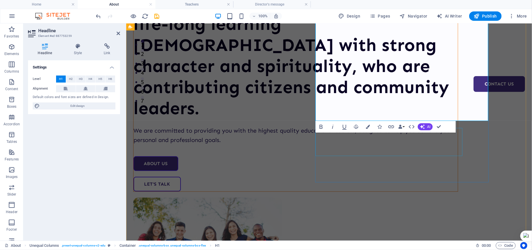
click at [373, 144] on div "We are committed to providing you with the highest quality educational courses,…" at bounding box center [295, 134] width 324 height 19
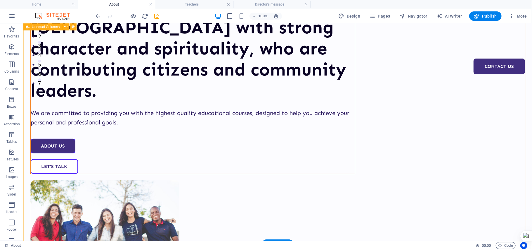
scroll to position [162, 0]
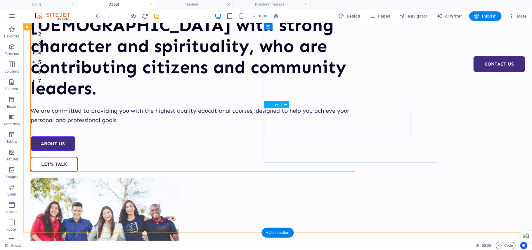
click at [333, 123] on div "We are committed to providing you with the highest quality educational courses,…" at bounding box center [192, 114] width 324 height 19
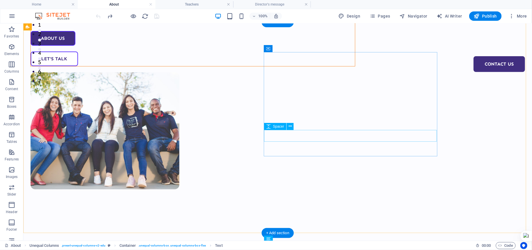
scroll to position [28, 0]
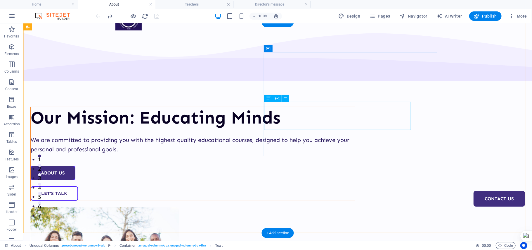
click at [302, 135] on div "We are committed to providing you with the highest quality educational courses,…" at bounding box center [192, 144] width 324 height 19
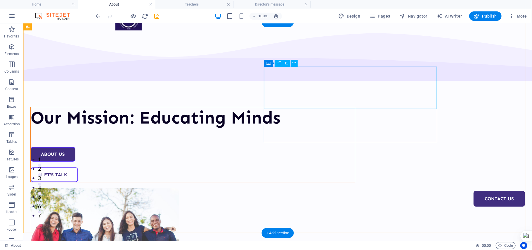
click at [305, 107] on div "Our Mission: Educating Minds" at bounding box center [192, 117] width 324 height 21
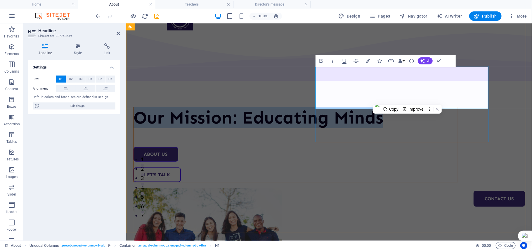
click at [357, 107] on h1 "Our Mission: Educating Minds" at bounding box center [295, 117] width 324 height 21
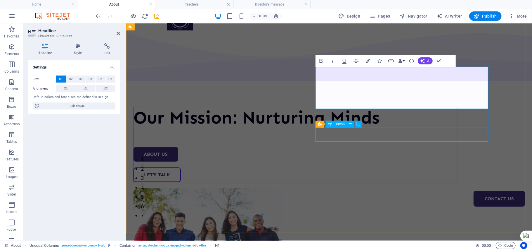
click at [346, 146] on div "About Us" at bounding box center [295, 153] width 324 height 15
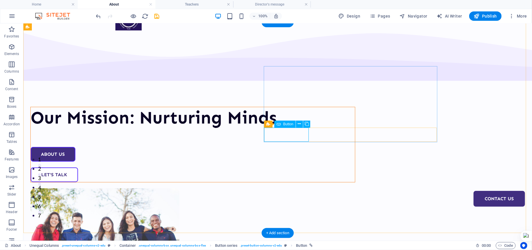
click at [308, 146] on div "About Us" at bounding box center [192, 153] width 324 height 15
click at [299, 146] on div "About Us" at bounding box center [192, 153] width 324 height 15
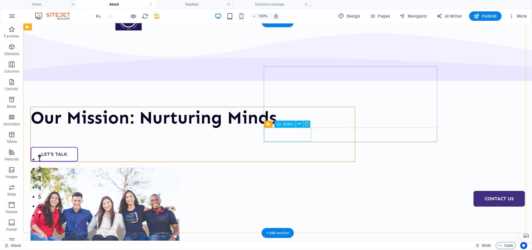
click at [299, 146] on div "Let's Talk" at bounding box center [192, 153] width 324 height 15
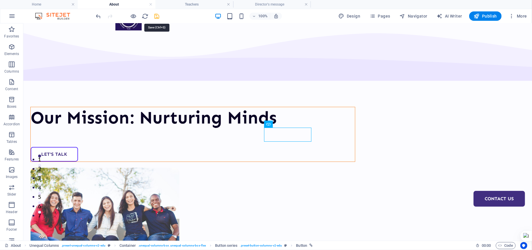
click at [158, 17] on icon "save" at bounding box center [157, 16] width 7 height 7
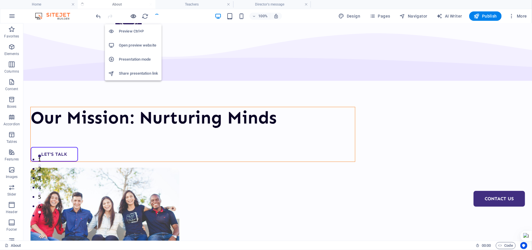
click at [137, 16] on icon "button" at bounding box center [133, 16] width 7 height 7
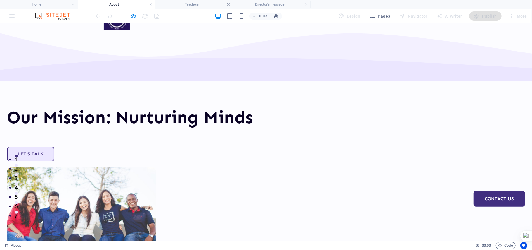
click at [54, 146] on link "Let's Talk" at bounding box center [30, 153] width 47 height 15
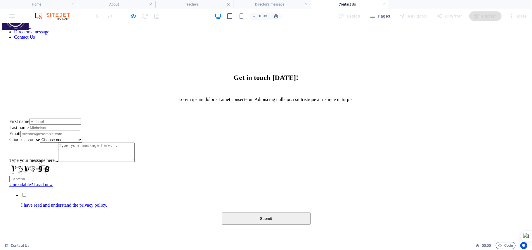
scroll to position [0, 0]
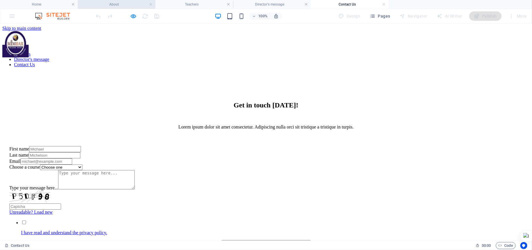
click at [106, 6] on h4 "About" at bounding box center [117, 4] width 78 height 6
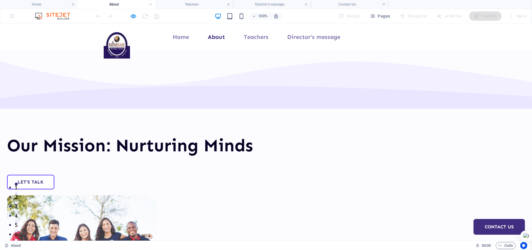
scroll to position [28, 0]
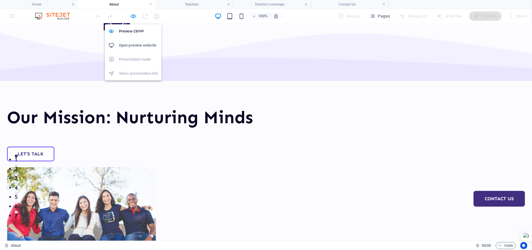
click at [132, 17] on icon "button" at bounding box center [133, 16] width 7 height 7
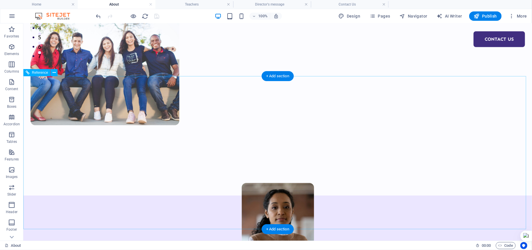
scroll to position [184, 0]
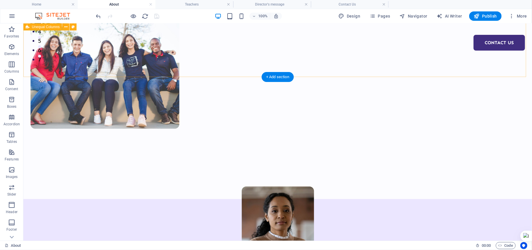
click at [491, 65] on div "Our Mission: Nurturing Minds Let's Talk" at bounding box center [277, 32] width 509 height 332
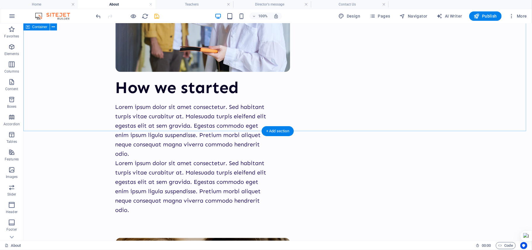
scroll to position [586, 0]
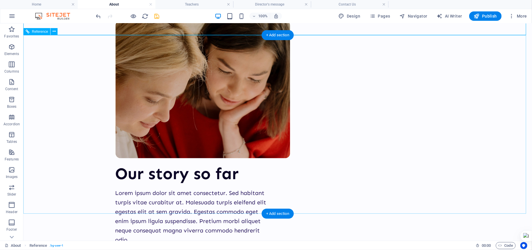
scroll to position [801, 0]
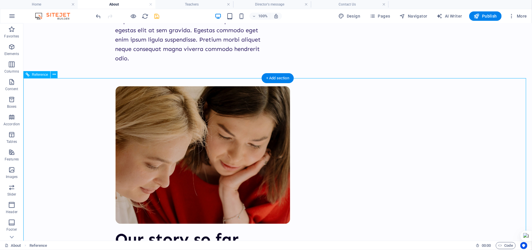
scroll to position [749, 0]
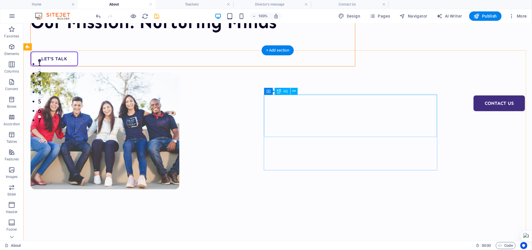
scroll to position [0, 0]
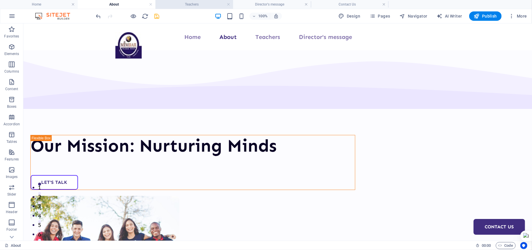
click at [187, 6] on h4 "Teachers" at bounding box center [194, 4] width 78 height 6
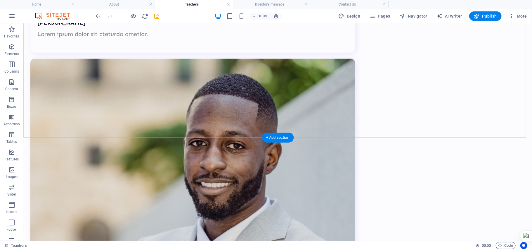
scroll to position [435, 0]
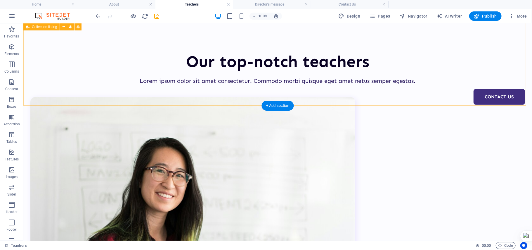
scroll to position [439, 0]
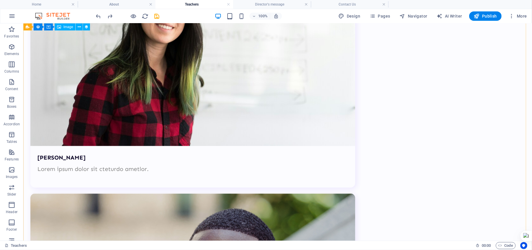
scroll to position [293, 0]
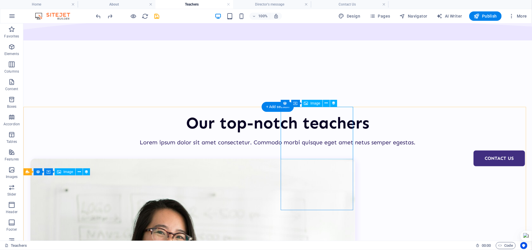
scroll to position [0, 0]
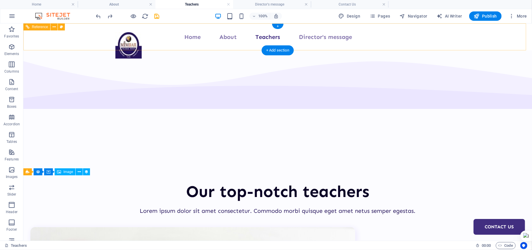
click at [223, 37] on nav "Home About Teachers Director's message Contact Us" at bounding box center [277, 36] width 325 height 9
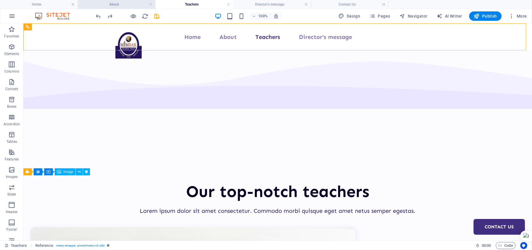
click at [133, 2] on h4 "About" at bounding box center [117, 4] width 78 height 6
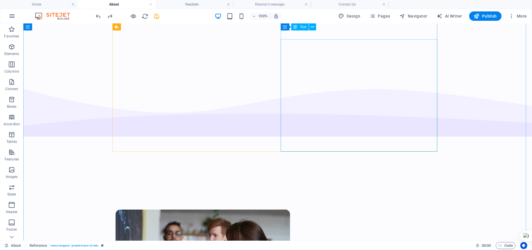
scroll to position [299, 0]
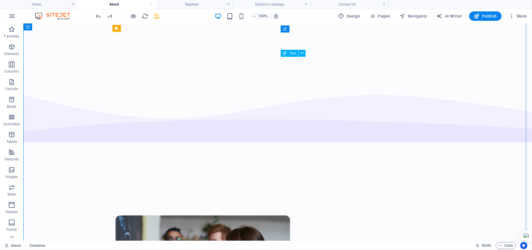
drag, startPoint x: 286, startPoint y: 163, endPoint x: 295, endPoint y: 104, distance: 59.2
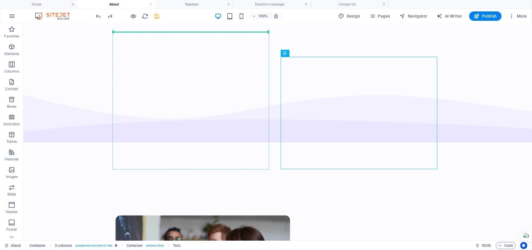
drag, startPoint x: 297, startPoint y: 165, endPoint x: 267, endPoint y: 89, distance: 81.1
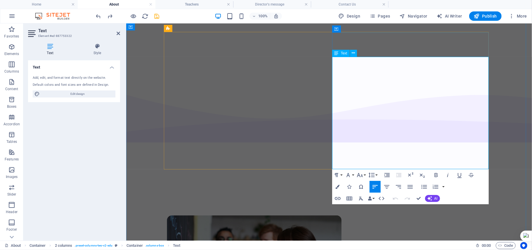
copy div "Lorem ipsum dolor sit amet consectetur. Sed habitant turpis vitae curabitur at.…"
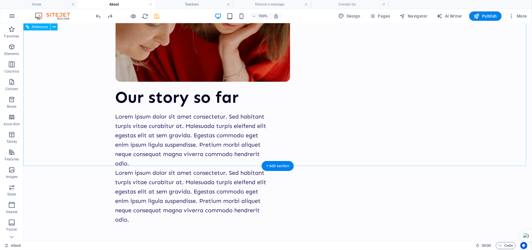
scroll to position [838, 0]
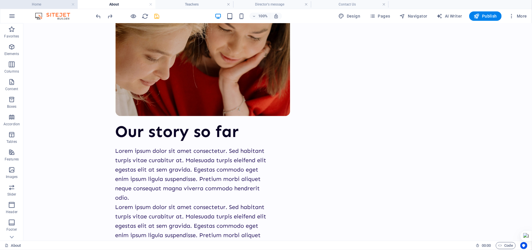
click at [49, 5] on h4 "Home" at bounding box center [39, 4] width 78 height 6
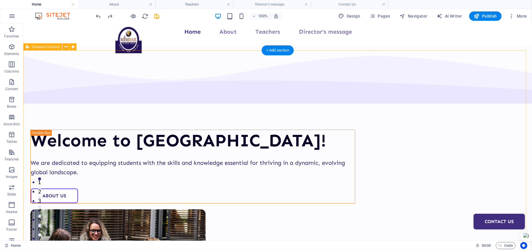
scroll to position [6, 0]
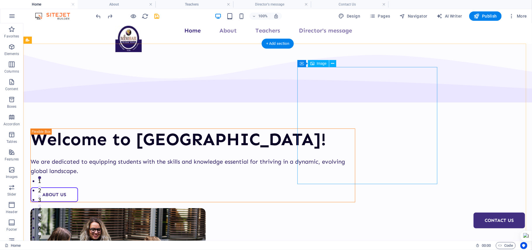
select select "px"
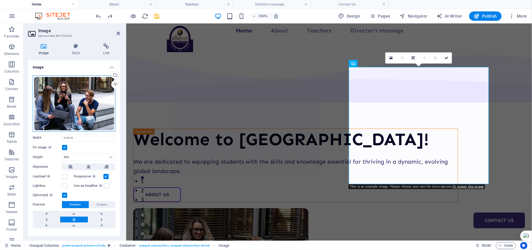
click at [104, 88] on div "Drag files here, click to choose files or select files from Files or our free s…" at bounding box center [74, 103] width 83 height 56
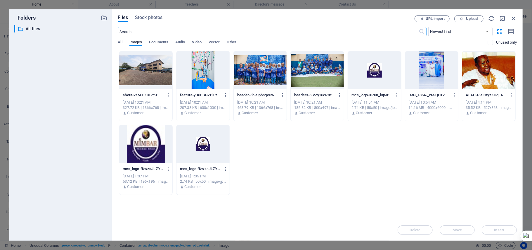
click at [262, 71] on div at bounding box center [260, 70] width 53 height 38
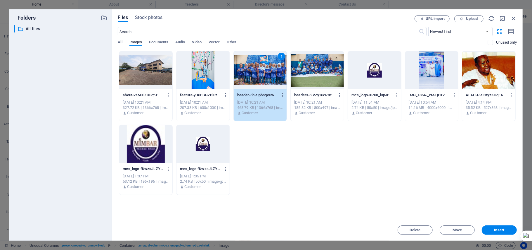
click at [319, 73] on div at bounding box center [317, 70] width 53 height 38
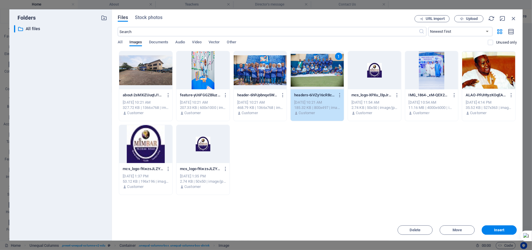
click at [281, 72] on div at bounding box center [260, 70] width 53 height 38
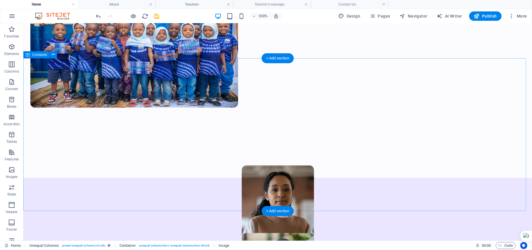
scroll to position [390, 0]
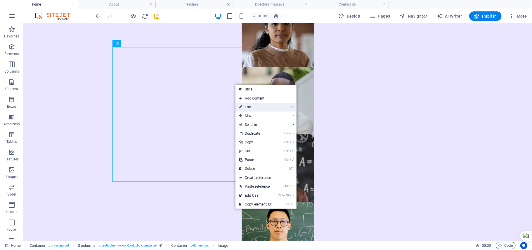
click at [276, 106] on li "⏎ Edit" at bounding box center [266, 107] width 61 height 9
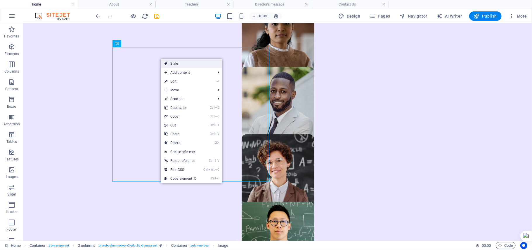
click at [178, 65] on link "Style" at bounding box center [191, 63] width 61 height 9
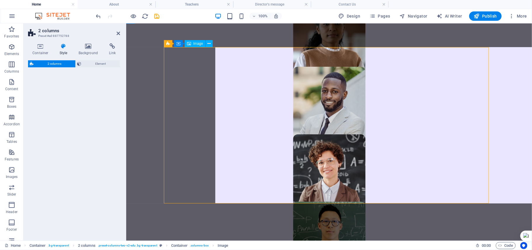
select select "rem"
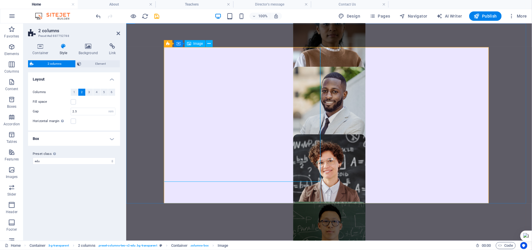
click at [196, 43] on span "Image" at bounding box center [198, 44] width 10 height 4
click at [87, 55] on h4 "Background" at bounding box center [89, 49] width 31 height 12
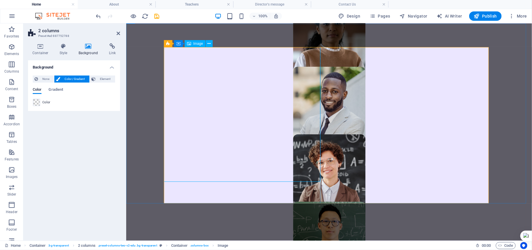
select select "px"
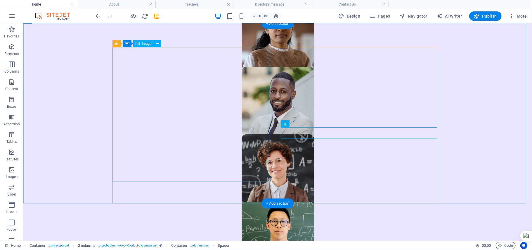
select select "px"
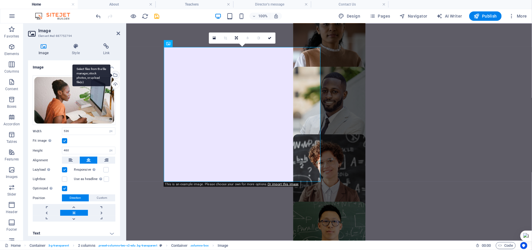
click at [110, 75] on div "Select files from the file manager, stock photos, or upload file(s)" at bounding box center [91, 75] width 38 height 22
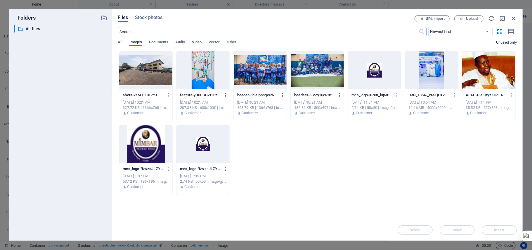
scroll to position [407, 0]
click at [153, 88] on div at bounding box center [145, 70] width 53 height 38
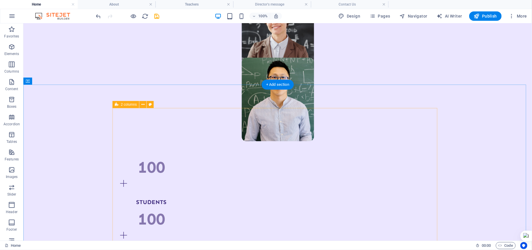
scroll to position [0, 0]
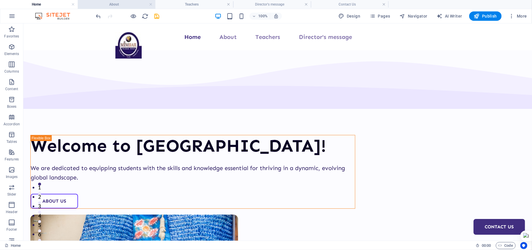
click at [119, 6] on h4 "About" at bounding box center [117, 4] width 78 height 6
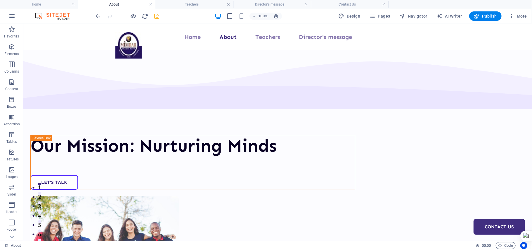
scroll to position [838, 0]
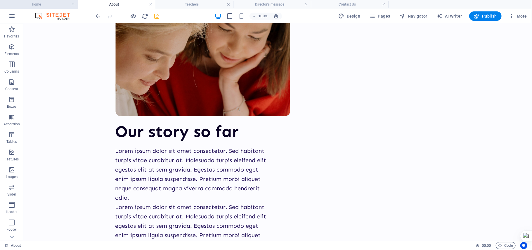
click at [54, 1] on h4 "Home" at bounding box center [39, 4] width 78 height 6
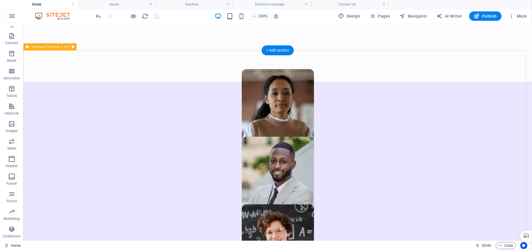
scroll to position [0, 0]
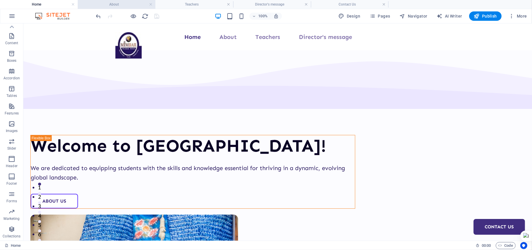
click at [119, 3] on h4 "About" at bounding box center [117, 4] width 78 height 6
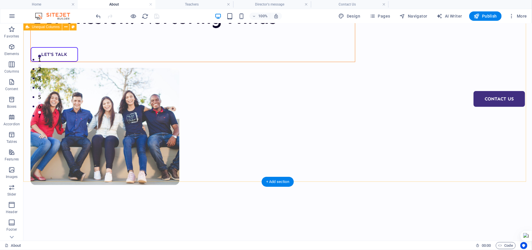
scroll to position [156, 0]
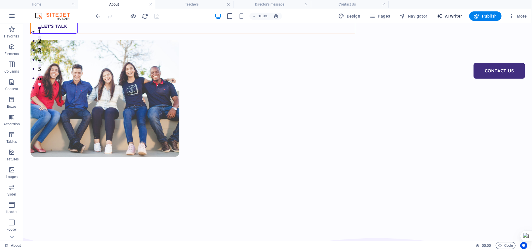
click at [448, 16] on span "AI Writer" at bounding box center [449, 16] width 25 height 6
select select "English"
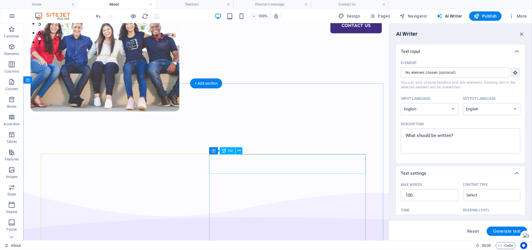
scroll to position [201, 0]
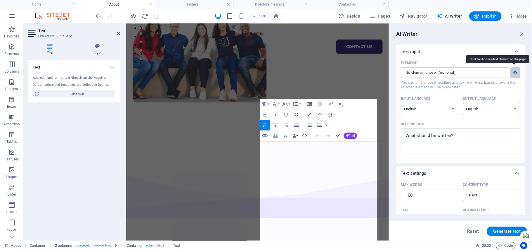
click at [511, 76] on button "Element ​ You can only choose headline and text elements. Existing text in the …" at bounding box center [516, 72] width 10 height 11
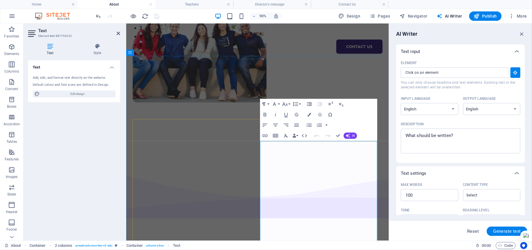
type input "#ed-887753322"
type textarea "x"
type input "75"
type textarea "x"
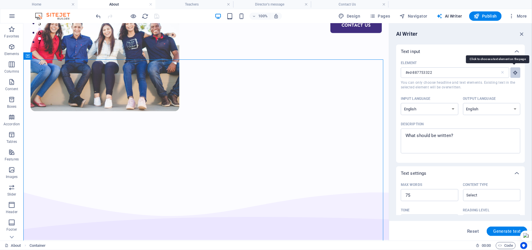
click at [515, 69] on button "Element #ed-887753322 ​ You can only choose headline and text elements. Existin…" at bounding box center [516, 72] width 10 height 11
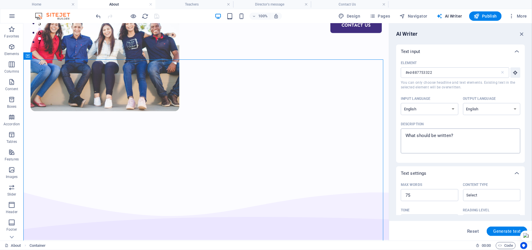
click at [446, 140] on textarea "Description x ​" at bounding box center [461, 140] width 114 height 19
type textarea "x"
type textarea "S"
type textarea "x"
type textarea "St"
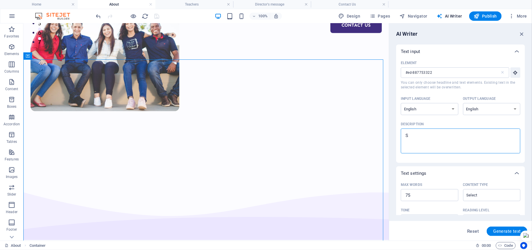
type textarea "x"
type textarea "Sta"
type textarea "x"
type textarea "Stat"
type textarea "x"
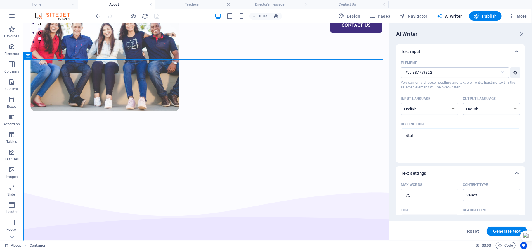
type textarea "State"
type textarea "x"
type textarea "State"
type textarea "x"
type textarea "State h"
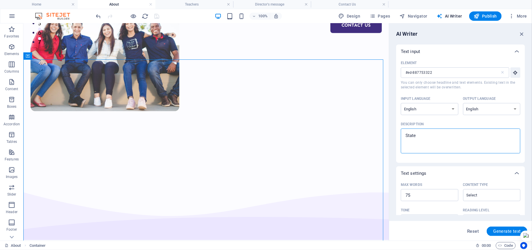
type textarea "x"
type textarea "State ho"
type textarea "x"
type textarea "State how"
type textarea "x"
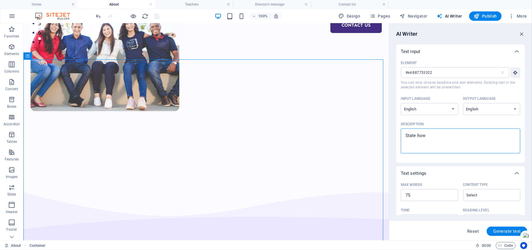
type textarea "State how"
type textarea "x"
type textarea "State how m"
type textarea "x"
type textarea "State how mi"
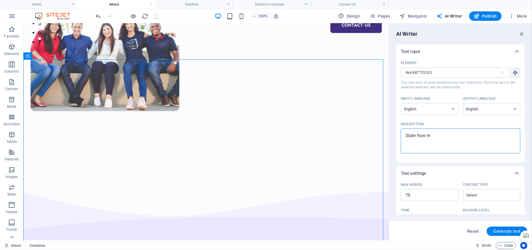
type textarea "x"
type textarea "State how mim"
type textarea "x"
type textarea "State how mimb"
type textarea "x"
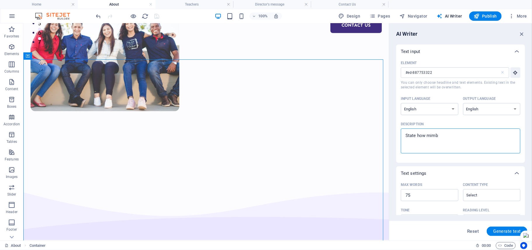
type textarea "State how mimba"
type textarea "x"
type textarea "State how mimbar"
type textarea "x"
type textarea "State how mimbar"
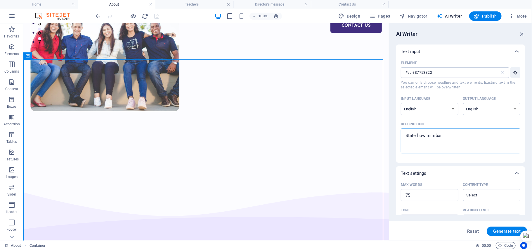
type textarea "x"
type textarea "State how mimbar c"
type textarea "x"
type textarea "State how mimbar ch"
type textarea "x"
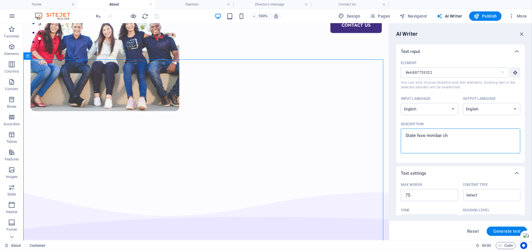
type textarea "State how mimbar cho"
type textarea "x"
type textarea "State how mimbar chol"
type textarea "x"
type textarea "State how mimbar cho"
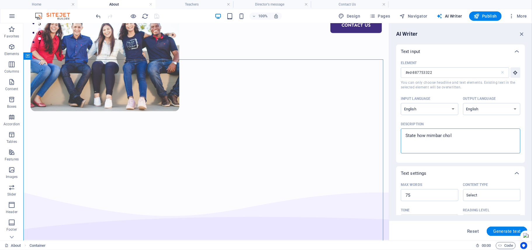
type textarea "x"
type textarea "State how mimbar ch"
type textarea "x"
type textarea "State how mimbar chi"
type textarea "x"
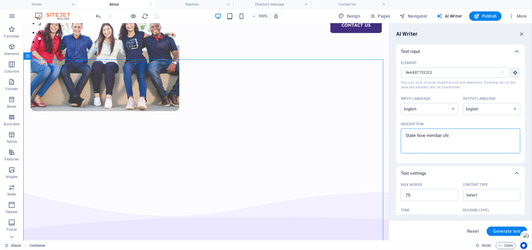
type textarea "State how mimbar chil"
type textarea "x"
type textarea "State how mimbar child"
type textarea "x"
type textarea "State how mimbar childr"
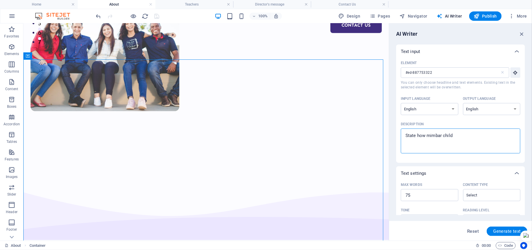
type textarea "x"
type textarea "State how mimbar childre"
type textarea "x"
type textarea "State how mimbar children"
type textarea "x"
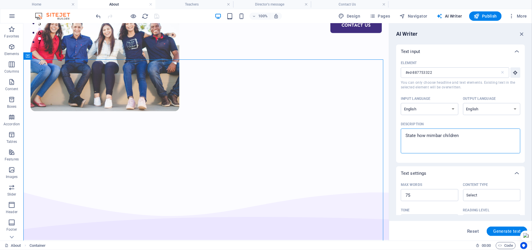
type textarea "State how mimbar children"
type textarea "x"
type textarea "State how mimbar children s"
type textarea "x"
type textarea "State how mimbar children sc"
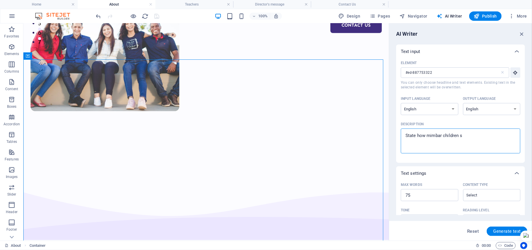
type textarea "x"
type textarea "State how mimbar children sch"
type textarea "x"
type textarea "State how mimbar children scho"
type textarea "x"
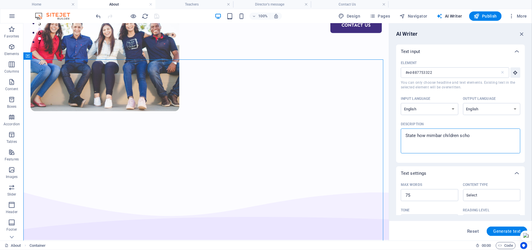
type textarea "State how mimbar children schoo"
type textarea "x"
type textarea "State how mimbar children school"
type textarea "x"
type textarea "State how mimbar children school"
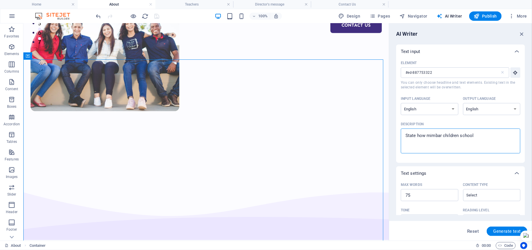
type textarea "x"
type textarea "State how mimbar children school w"
type textarea "x"
type textarea "State how mimbar children school wa"
type textarea "x"
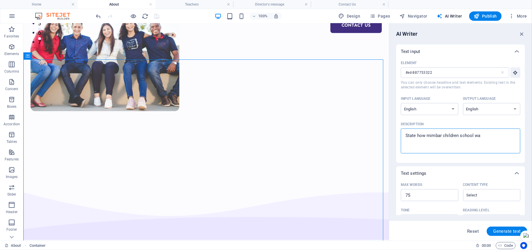
type textarea "State how mimbar children school was"
type textarea "x"
type textarea "State how mimbar children school was"
type textarea "x"
type textarea "State how mimbar children school was b"
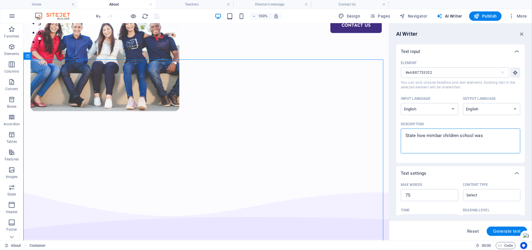
type textarea "x"
type textarea "State how mimbar children school was bo"
type textarea "x"
type textarea "State how mimbar children school was bor"
type textarea "x"
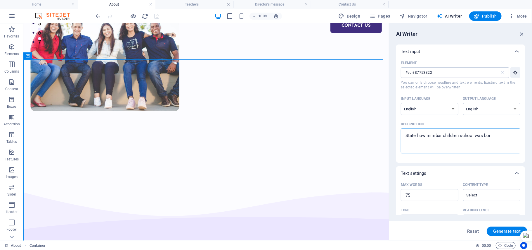
type textarea "State how mimbar children school was born"
type textarea "x"
type textarea "State how mimbar children school was born"
type textarea "x"
type textarea "State how mimbar children school was born o"
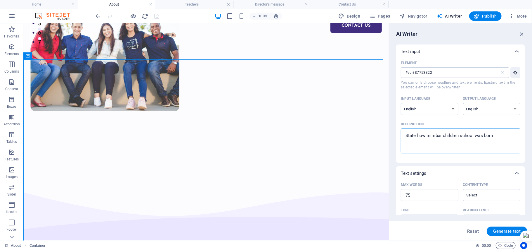
type textarea "x"
type textarea "State how mimbar children school was born ou"
type textarea "x"
type textarea "State how mimbar children school was born out"
type textarea "x"
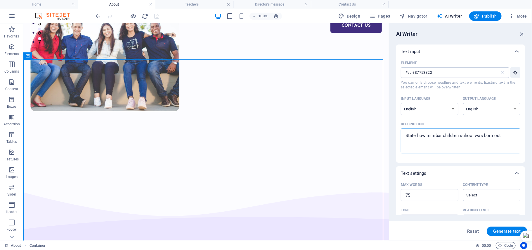
type textarea "State how mimbar children school was born out"
type textarea "x"
type textarea "State how mimbar children school was born out o"
type textarea "x"
type textarea "State how mimbar children school was born out of"
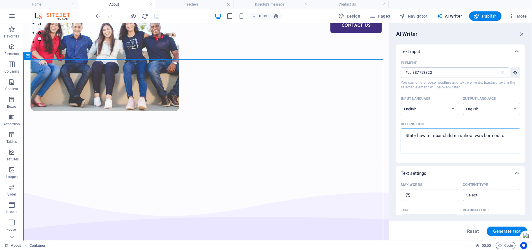
type textarea "x"
type textarea "State how mimbar children school was born out of"
type textarea "x"
type textarea "State how mimbar children school was born out of t"
type textarea "x"
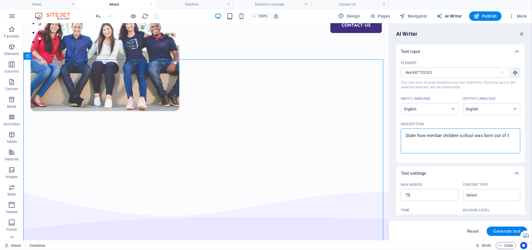
type textarea "State how mimbar children school was born out of th"
type textarea "x"
type textarea "State how mimbar children school was born out of the"
type textarea "x"
type textarea "State how mimbar children school was born out of the"
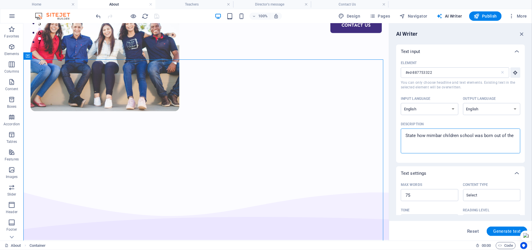
type textarea "x"
type textarea "State how mimbar children school was born out of the d"
type textarea "x"
type textarea "State how mimbar children school was born out of the de"
type textarea "x"
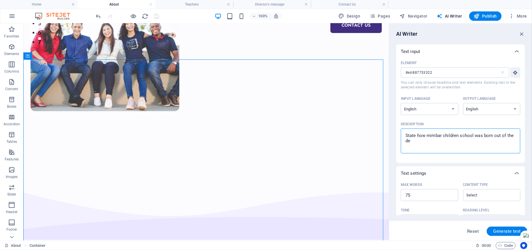
type textarea "State how mimbar children school was born out of the des"
type textarea "x"
type textarea "State how mimbar children school was born out of the desi"
type textarea "x"
type textarea "State how mimbar children school was born out of the desir"
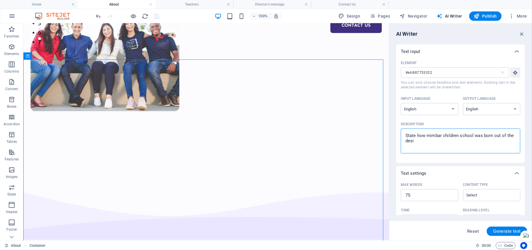
type textarea "x"
type textarea "State how mimbar children school was born out of the desire"
type textarea "x"
type textarea "State how mimbar children school was born out of the desire"
type textarea "x"
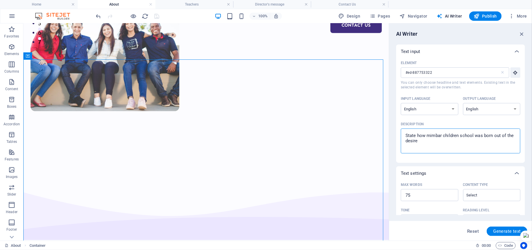
type textarea "State how mimbar children school was born out of the desire t"
type textarea "x"
type textarea "State how mimbar children school was born out of the desire to"
type textarea "x"
type textarea "State how mimbar children school was born out of the desire to"
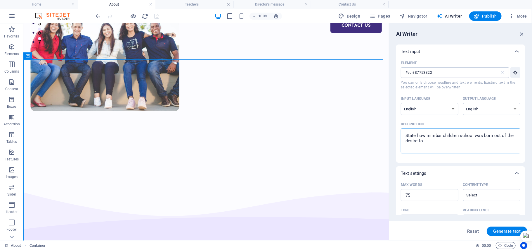
type textarea "x"
type textarea "State how mimbar children school was born out of the desire to b"
type textarea "x"
type textarea "State how mimbar children school was born out of the desire to be"
type textarea "x"
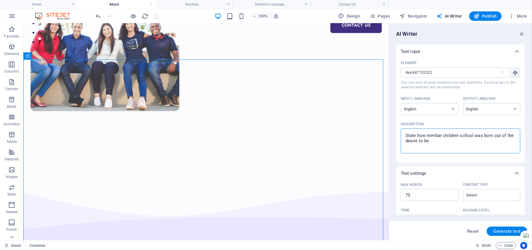
type textarea "State how mimbar children school was born out of the desire to b"
type textarea "x"
type textarea "State how mimbar children school was born out of the desire to br"
type textarea "x"
type textarea "State how mimbar children school was born out of the desire to bri"
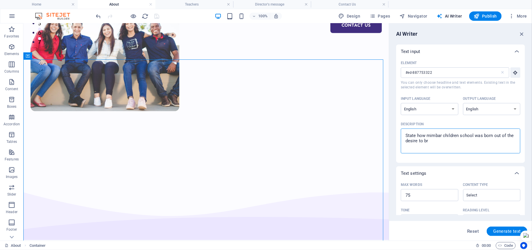
type textarea "x"
type textarea "State how mimbar children school was born out of the desire to brid"
type textarea "x"
type textarea "State how mimbar children school was born out of the desire to bridg"
type textarea "x"
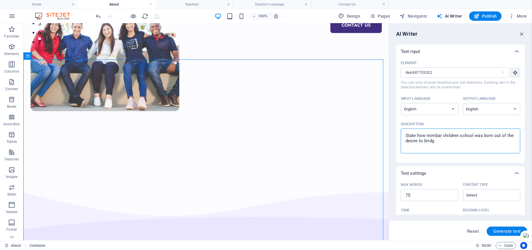
type textarea "State how mimbar children school was born out of the desire to bridge"
type textarea "x"
type textarea "State how mimbar children school was born out of the desire to bridge"
type textarea "x"
type textarea "State how mimbar children school was born out of the desire to bridge t"
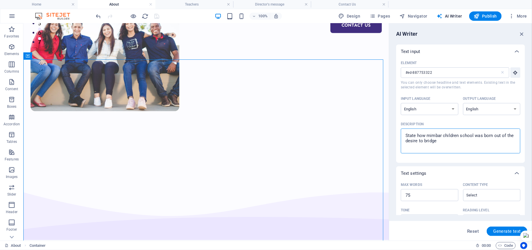
type textarea "x"
type textarea "State how mimbar children school was born out of the desire to bridge th"
type textarea "x"
type textarea "State how mimbar children school was born out of the desire to bridge the"
type textarea "x"
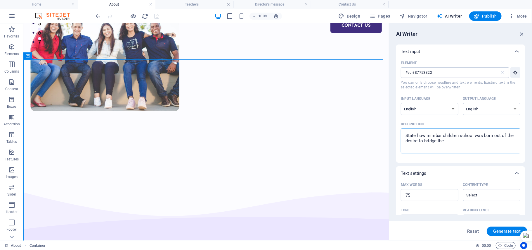
type textarea "State how mimbar children school was born out of the desire to bridge the"
type textarea "x"
type textarea "State how mimbar children school was born out of the desire to bridge the hg"
type textarea "x"
type textarea "State how mimbar children school was born out of the desire to bridge the hga"
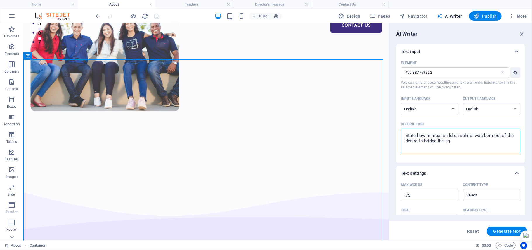
type textarea "x"
type textarea "State how mimbar children school was born out of the desire to bridge the hgap"
type textarea "x"
type textarea "State how mimbar children school was born out of the desire to bridge the hgap"
type textarea "x"
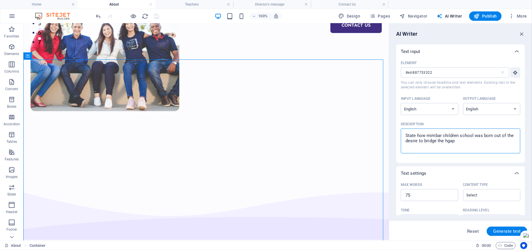
type textarea "State how mimbar children school was born out of the desire to bridge the hgap b"
type textarea "x"
type textarea "State how mimbar children school was born out of the desire to bridge the hgap …"
type textarea "x"
type textarea "State how mimbar children school was born out of the desire to bridge the hgap …"
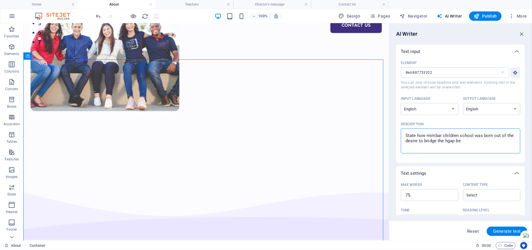
type textarea "x"
type textarea "State how mimbar children school was born out of the desire to bridge the hgap …"
type textarea "x"
type textarea "State how mimbar children school was born out of the desire to bridge the hgap …"
type textarea "x"
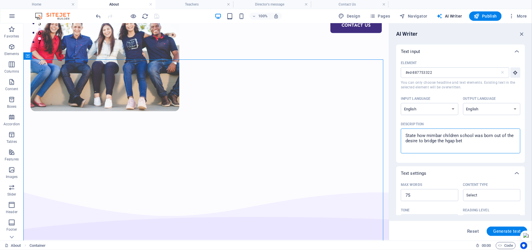
type textarea "State how mimbar children school was born out of the desire to bridge the hgap …"
type textarea "x"
type textarea "State how mimbar children school was born out of the desire to bridge the hgap …"
type textarea "x"
type textarea "State how mimbar children school was born out of the desire to bridge the hgap …"
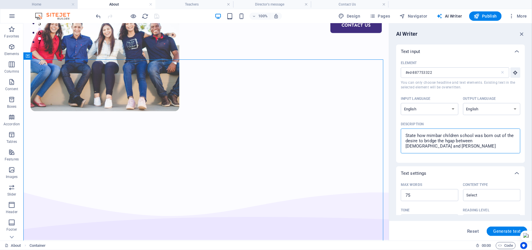
click at [31, 2] on h4 "Home" at bounding box center [39, 4] width 78 height 6
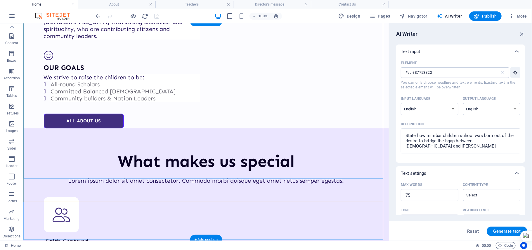
scroll to position [1162, 0]
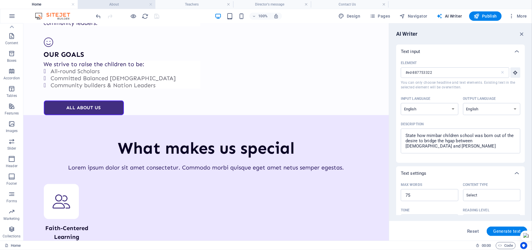
click at [124, 2] on h4 "About" at bounding box center [117, 4] width 78 height 6
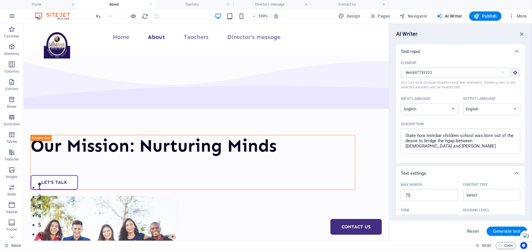
scroll to position [201, 0]
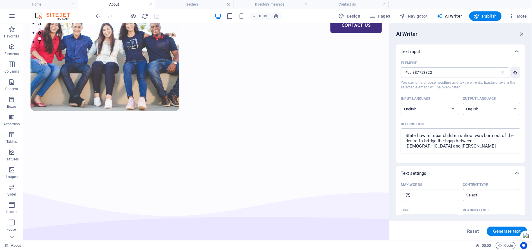
click at [515, 141] on textarea "State how mimbar children school was born out of the desire to bridge the hgap …" at bounding box center [461, 140] width 114 height 19
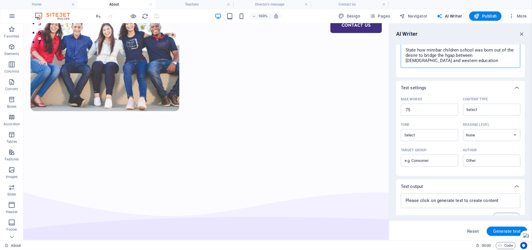
scroll to position [97, 0]
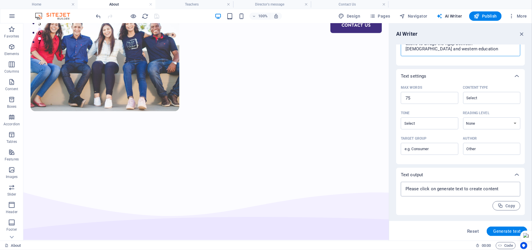
click at [476, 188] on textarea at bounding box center [461, 188] width 114 height 9
click at [506, 233] on span "Generate text" at bounding box center [507, 231] width 28 height 5
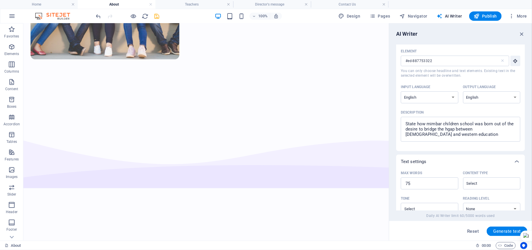
scroll to position [0, 0]
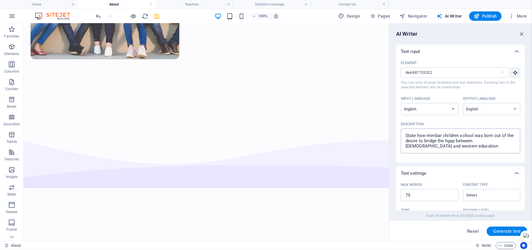
click at [444, 139] on textarea "State how mimbar children school was born out of the desire to bridge the hgap …" at bounding box center [461, 140] width 114 height 19
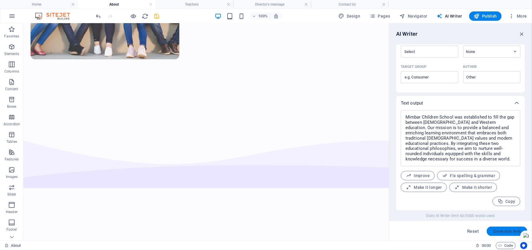
click at [501, 233] on span "Generate text" at bounding box center [507, 231] width 28 height 5
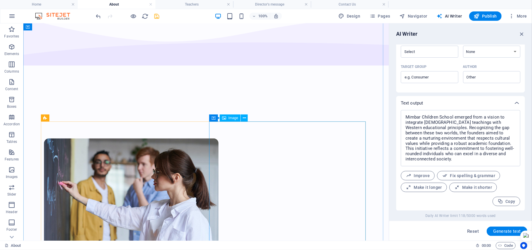
scroll to position [377, 0]
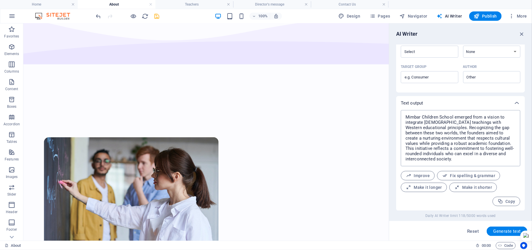
click at [487, 139] on textarea "Mimbar Children School emerged from a vision to integrate Islamic teachings wit…" at bounding box center [461, 138] width 114 height 50
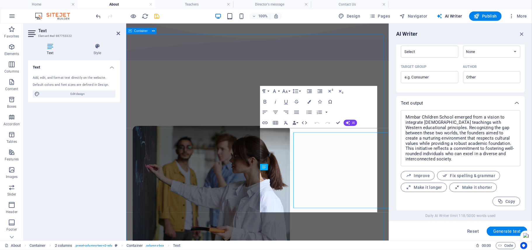
scroll to position [226, 0]
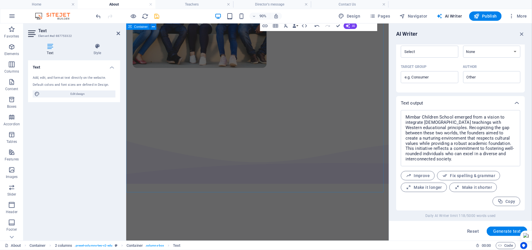
scroll to position [460, 0]
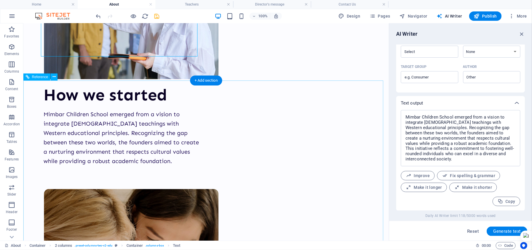
scroll to position [312, 0]
